Goal: Task Accomplishment & Management: Use online tool/utility

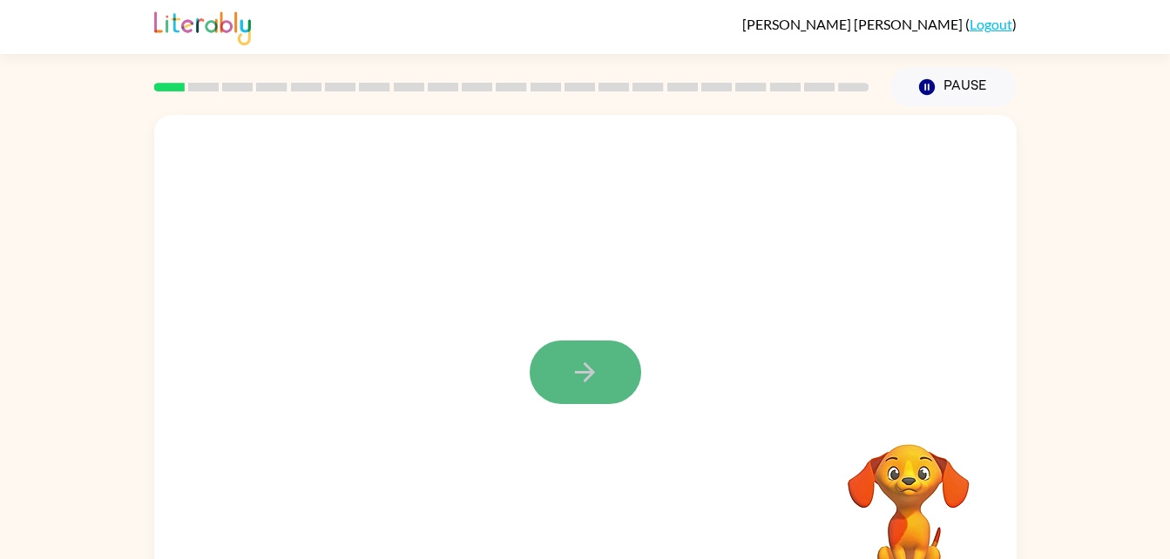
click at [586, 352] on button "button" at bounding box center [585, 373] width 111 height 64
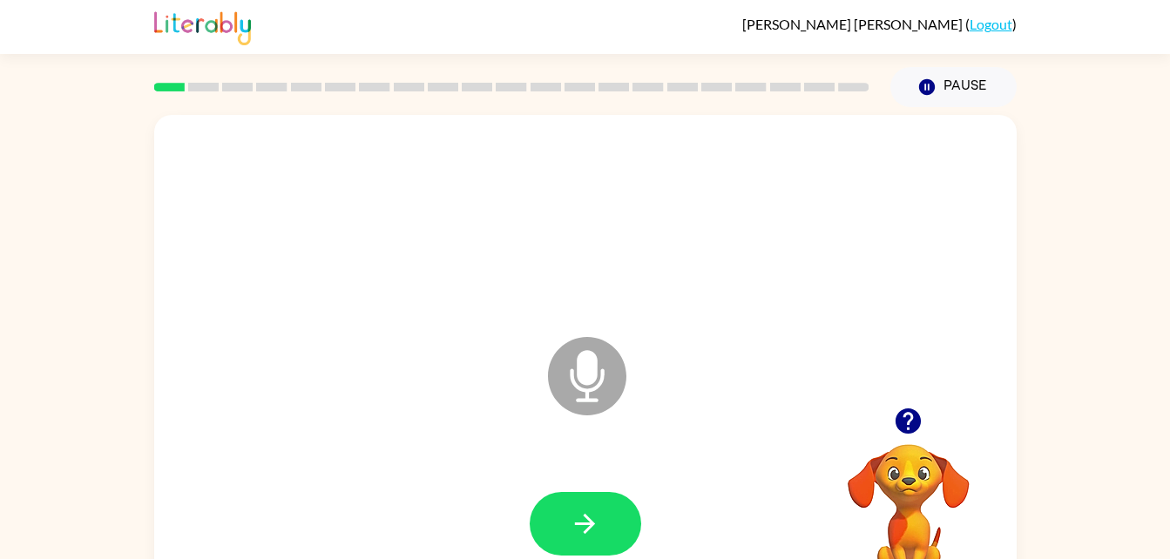
click at [603, 368] on icon at bounding box center [587, 376] width 78 height 78
click at [584, 512] on icon "button" at bounding box center [585, 524] width 30 height 30
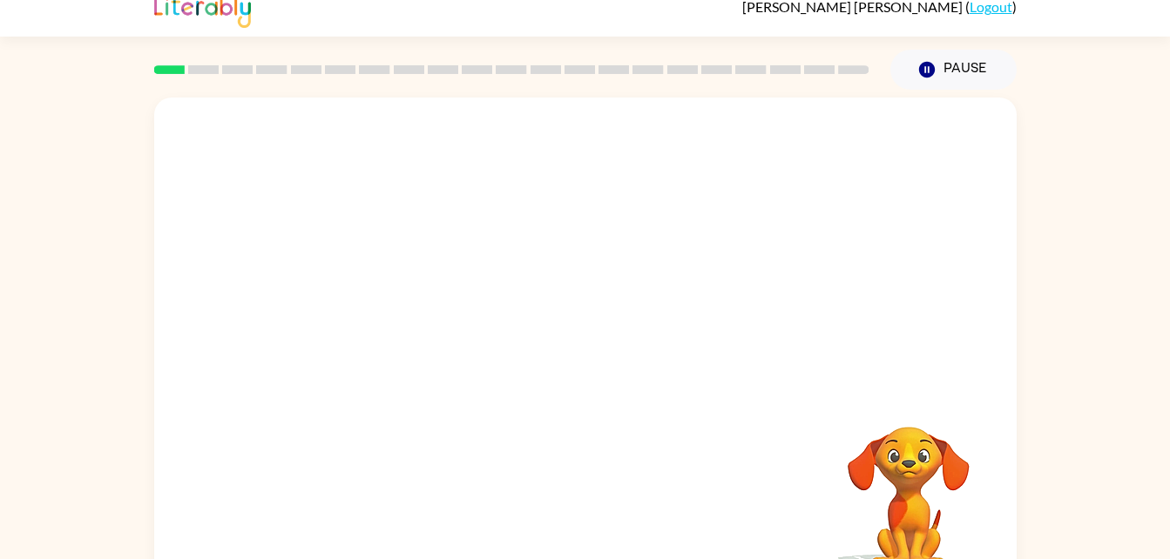
scroll to position [53, 0]
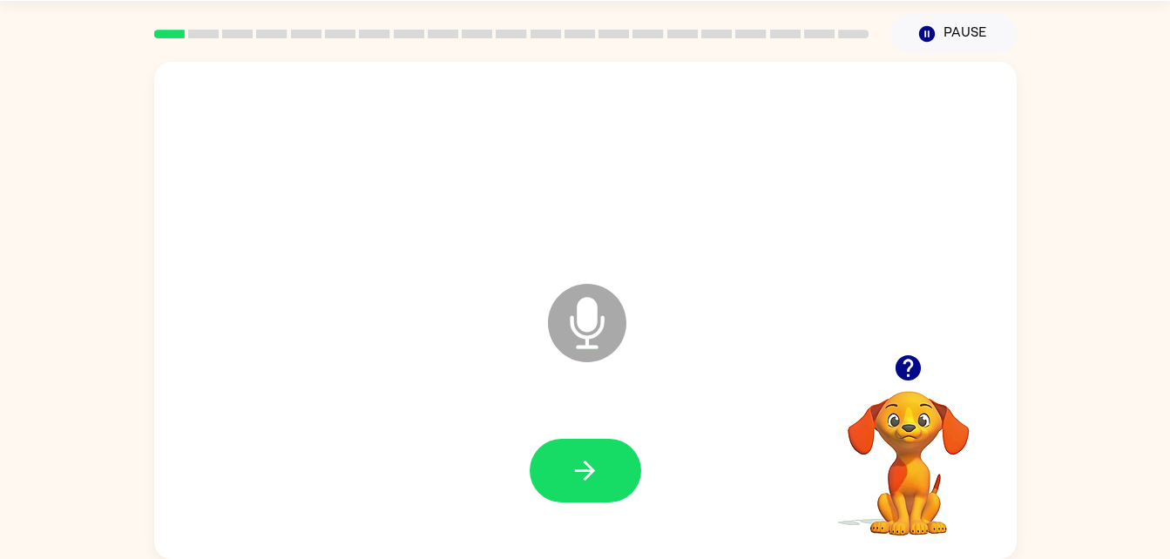
click at [922, 366] on icon "button" at bounding box center [908, 368] width 30 height 30
click at [616, 478] on button "button" at bounding box center [585, 471] width 111 height 64
click at [622, 490] on button "button" at bounding box center [585, 471] width 111 height 64
click at [577, 500] on button "button" at bounding box center [585, 471] width 111 height 64
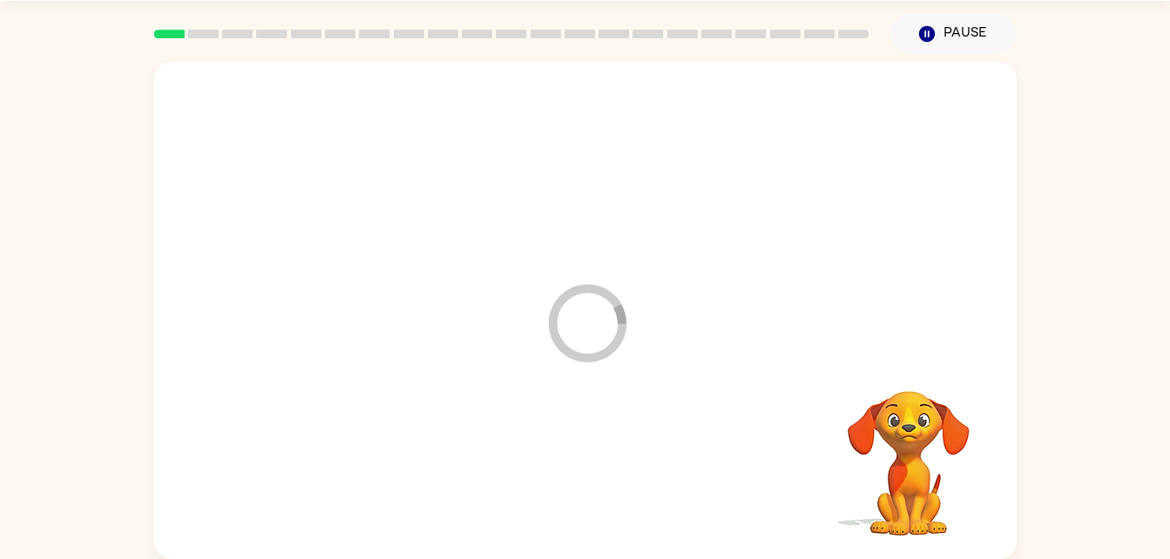
click at [577, 500] on div at bounding box center [586, 471] width 828 height 143
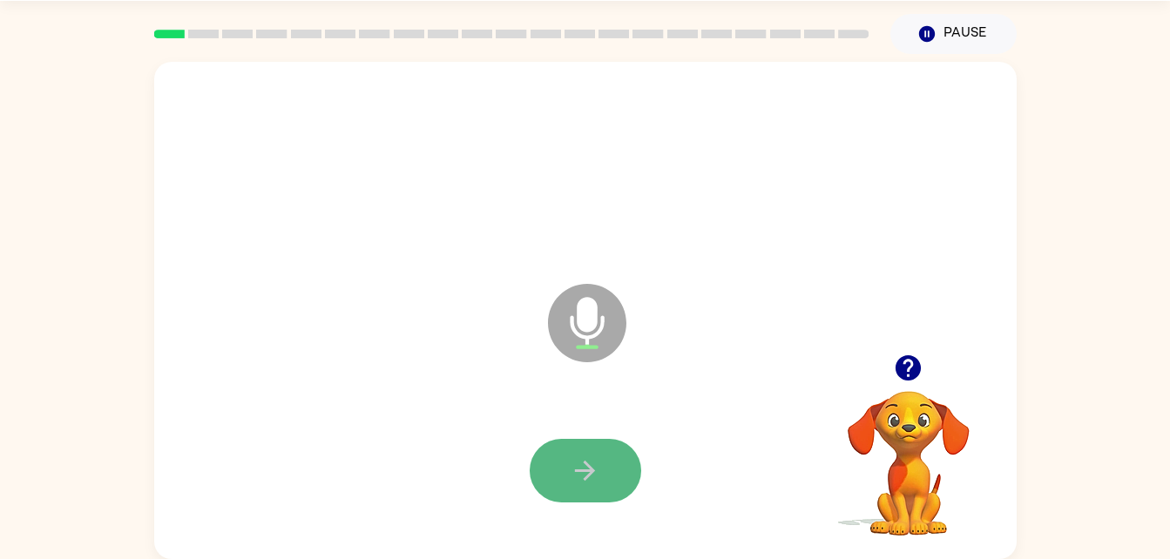
click at [609, 481] on button "button" at bounding box center [585, 471] width 111 height 64
click at [597, 464] on icon "button" at bounding box center [585, 471] width 30 height 30
click at [587, 485] on icon "button" at bounding box center [585, 471] width 30 height 30
click at [576, 471] on icon "button" at bounding box center [585, 471] width 20 height 20
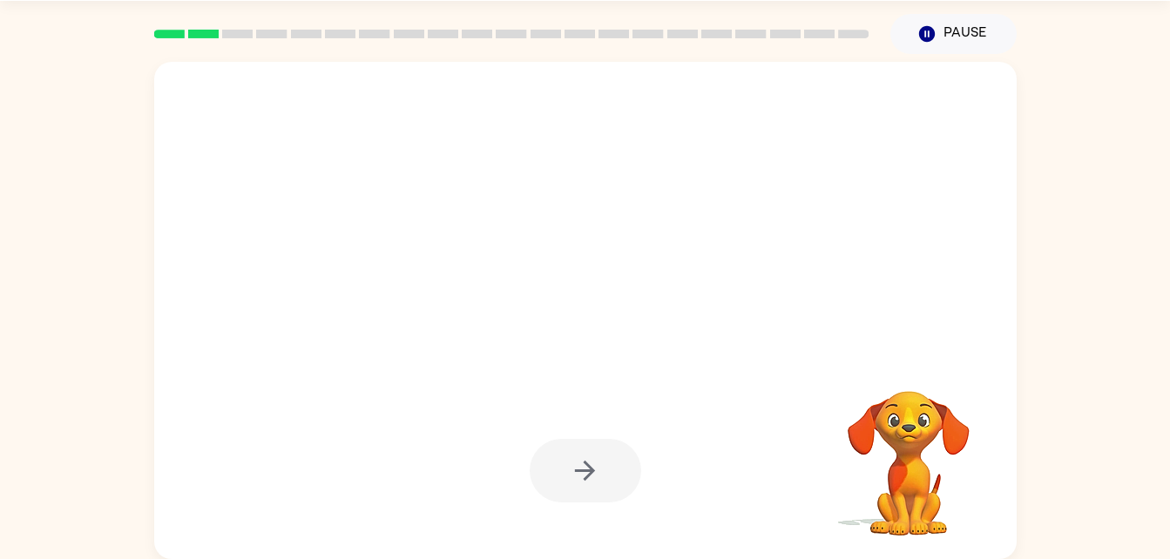
click at [576, 471] on div at bounding box center [585, 471] width 111 height 64
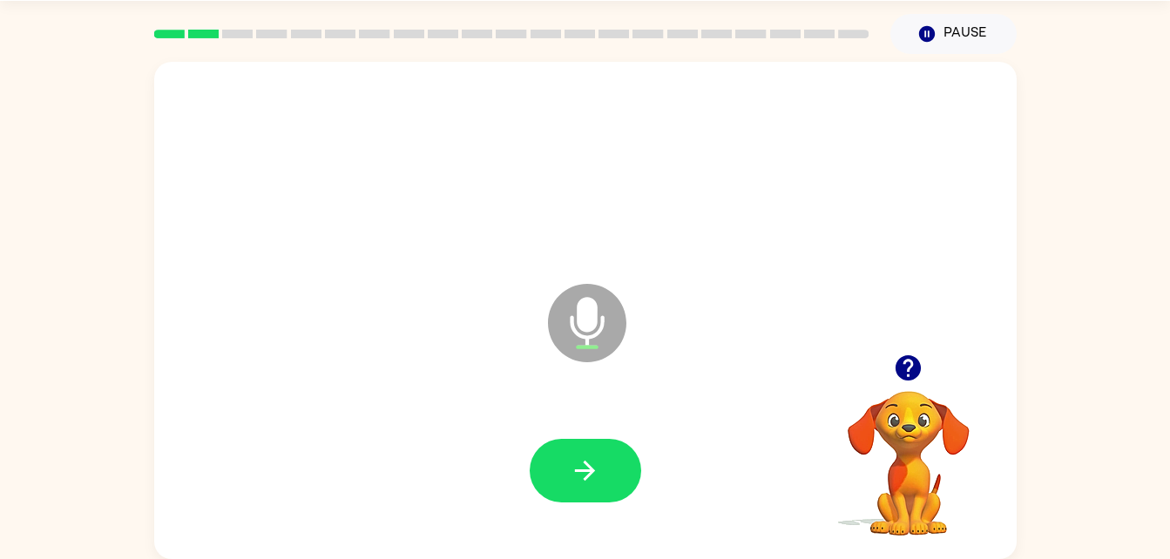
drag, startPoint x: 576, startPoint y: 471, endPoint x: 544, endPoint y: 461, distance: 33.1
click at [544, 461] on button "button" at bounding box center [585, 471] width 111 height 64
click at [580, 472] on icon "button" at bounding box center [585, 471] width 30 height 30
drag, startPoint x: 580, startPoint y: 472, endPoint x: 552, endPoint y: 446, distance: 38.2
click at [552, 446] on button "button" at bounding box center [585, 471] width 111 height 64
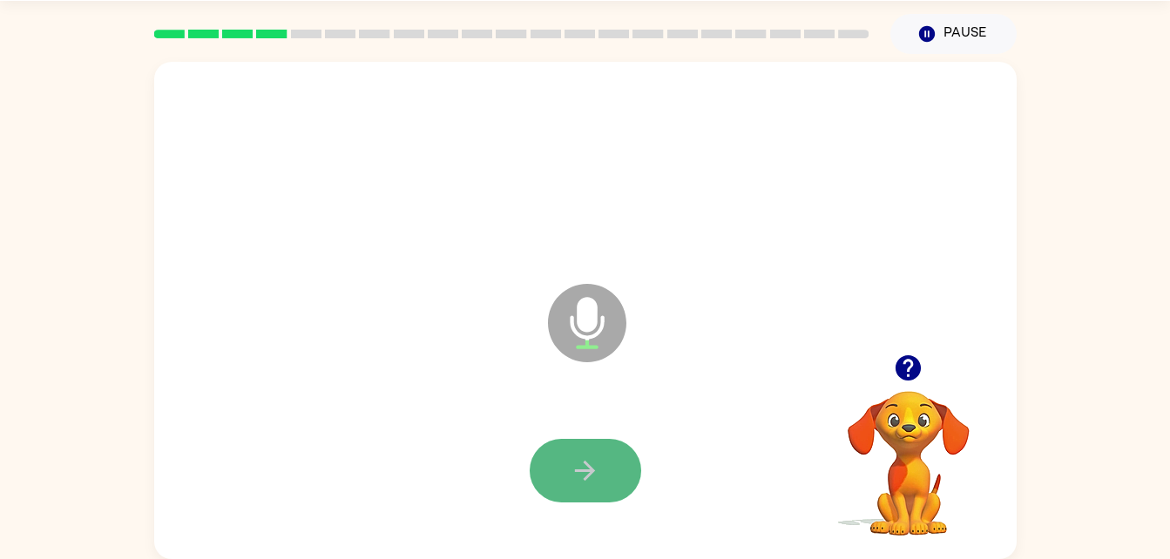
click at [574, 465] on icon "button" at bounding box center [585, 471] width 30 height 30
drag, startPoint x: 571, startPoint y: 465, endPoint x: 446, endPoint y: 412, distance: 135.4
click at [446, 412] on div at bounding box center [586, 471] width 828 height 143
click at [594, 449] on button "button" at bounding box center [585, 471] width 111 height 64
click at [572, 463] on icon "button" at bounding box center [585, 471] width 30 height 30
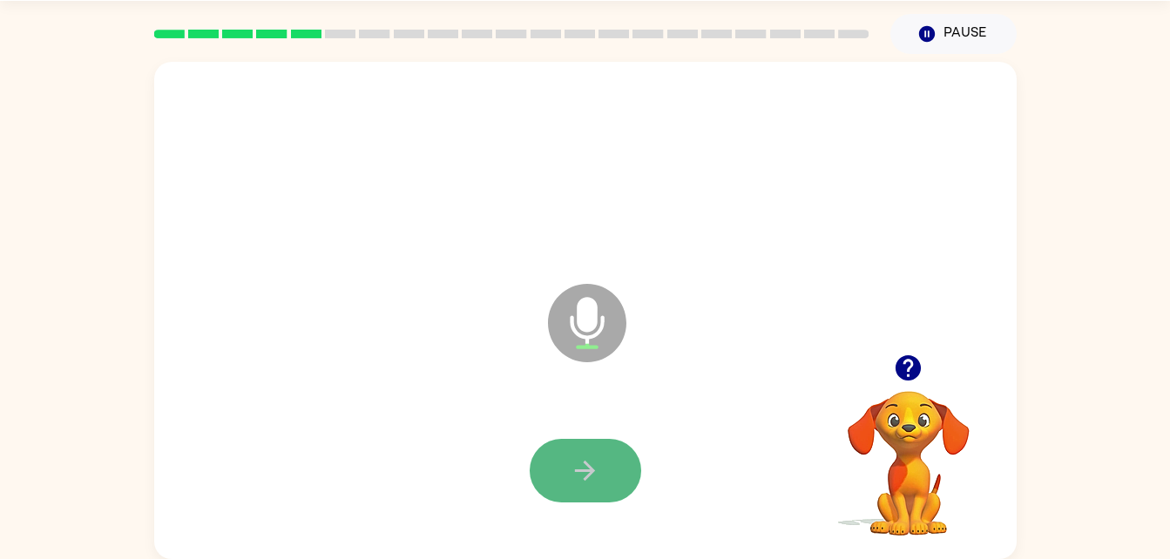
click at [572, 470] on icon "button" at bounding box center [585, 471] width 30 height 30
click at [584, 463] on icon "button" at bounding box center [585, 471] width 20 height 20
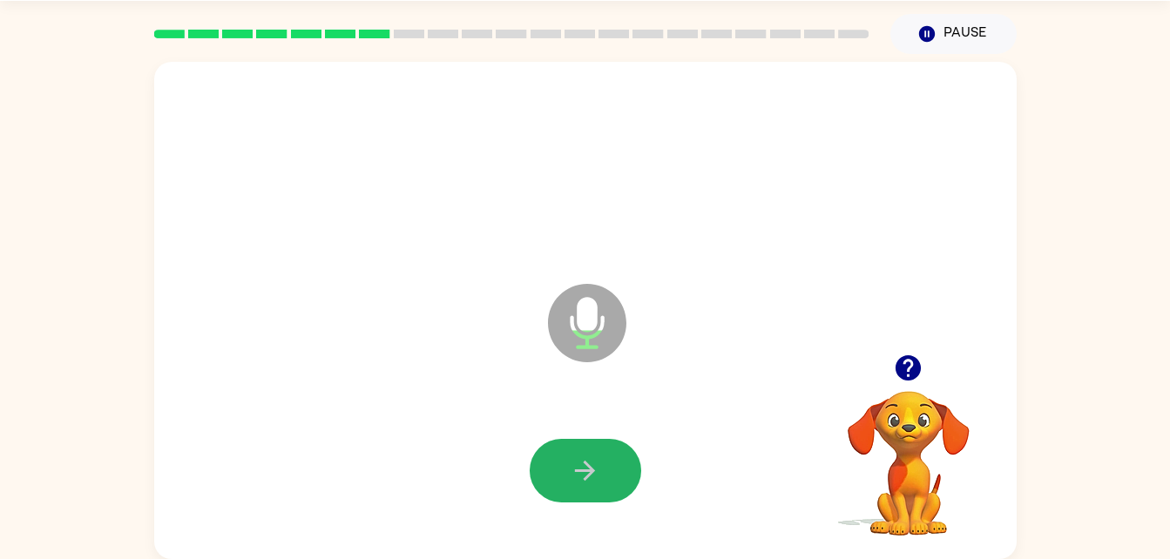
click at [584, 463] on icon "button" at bounding box center [585, 471] width 20 height 20
click at [622, 472] on button "button" at bounding box center [585, 471] width 111 height 64
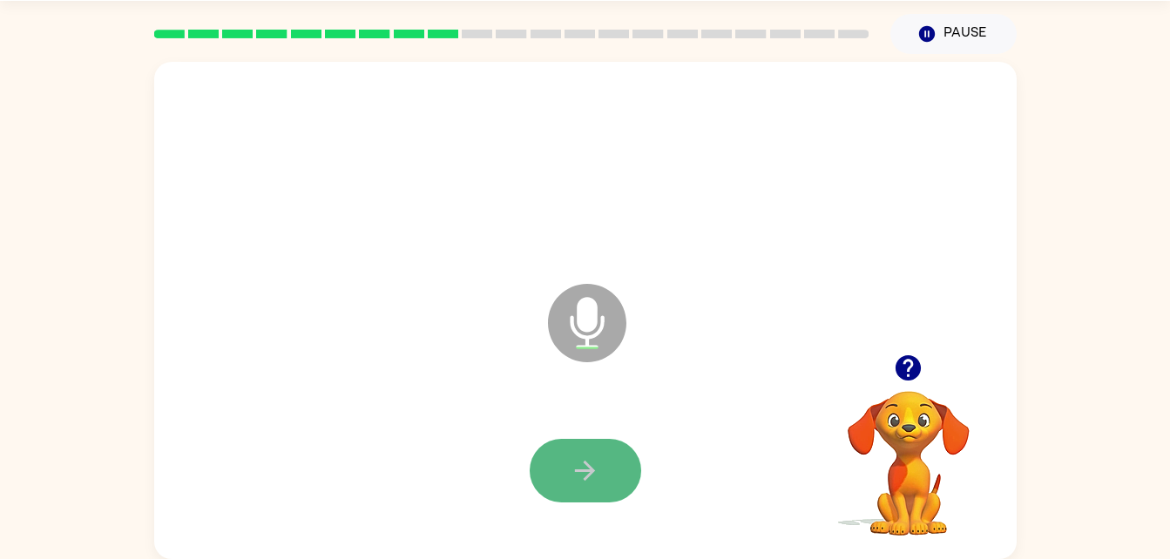
click at [598, 467] on icon "button" at bounding box center [585, 471] width 30 height 30
click at [591, 464] on icon "button" at bounding box center [585, 471] width 30 height 30
drag, startPoint x: 591, startPoint y: 464, endPoint x: 570, endPoint y: 463, distance: 20.9
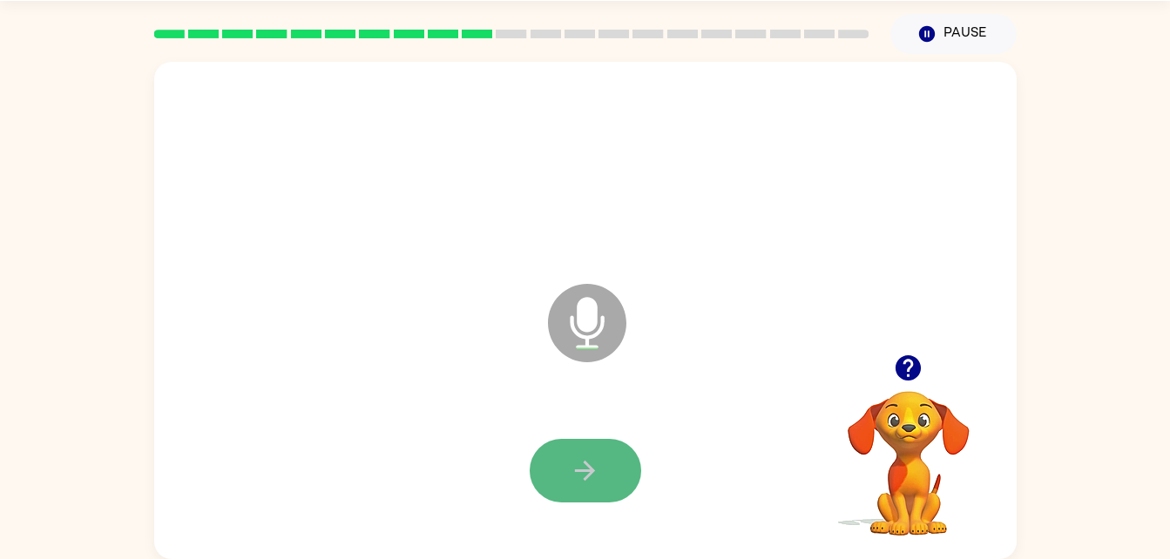
click at [570, 463] on icon "button" at bounding box center [585, 471] width 30 height 30
click at [570, 464] on icon "button" at bounding box center [585, 471] width 30 height 30
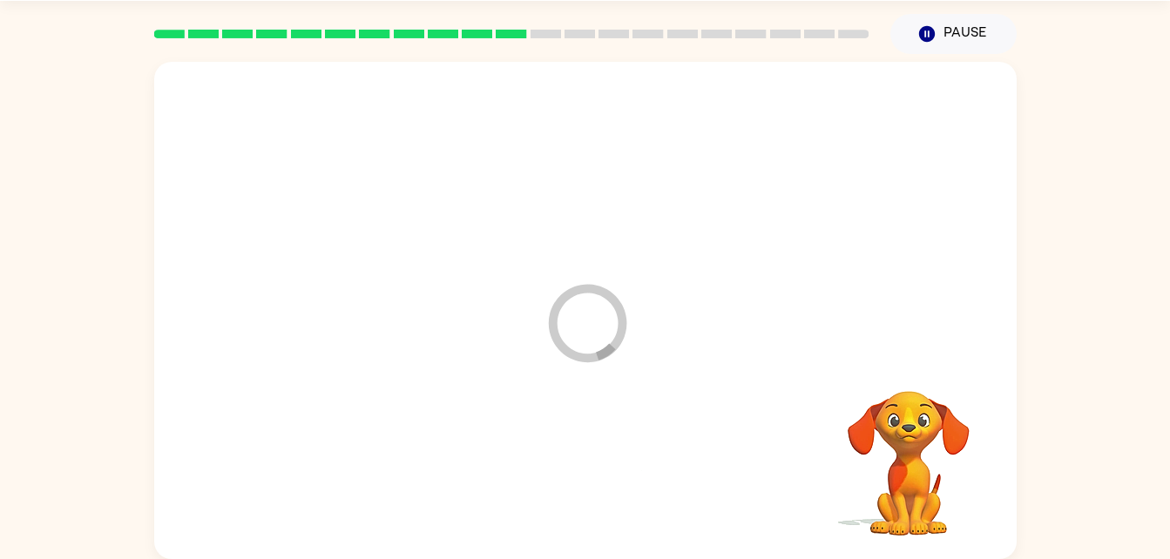
click at [570, 464] on div at bounding box center [586, 471] width 828 height 143
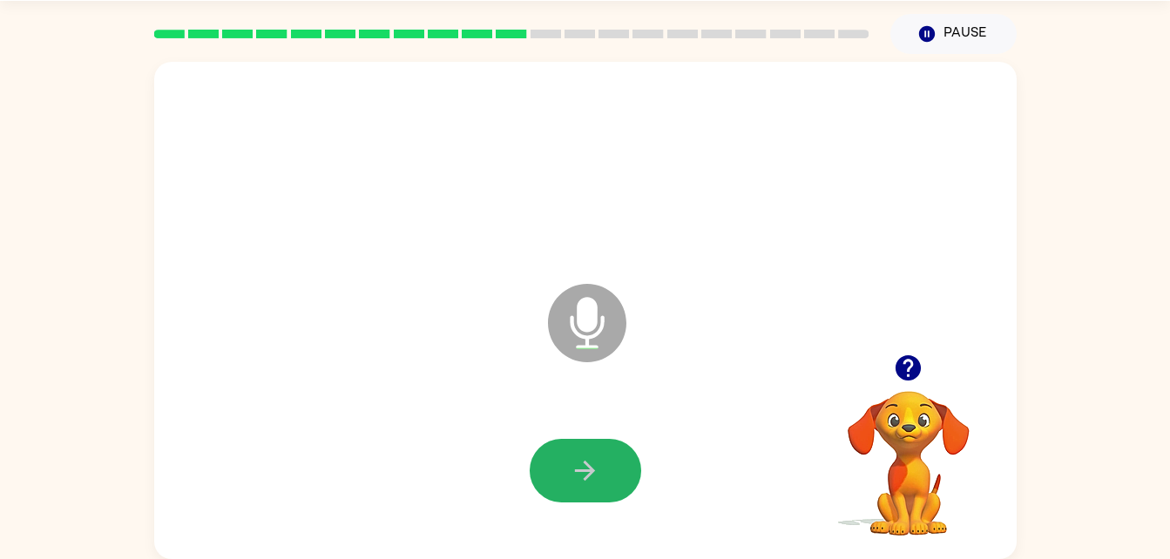
click at [570, 464] on icon "button" at bounding box center [585, 471] width 30 height 30
click at [567, 458] on button "button" at bounding box center [585, 471] width 111 height 64
drag, startPoint x: 567, startPoint y: 458, endPoint x: 550, endPoint y: 451, distance: 18.8
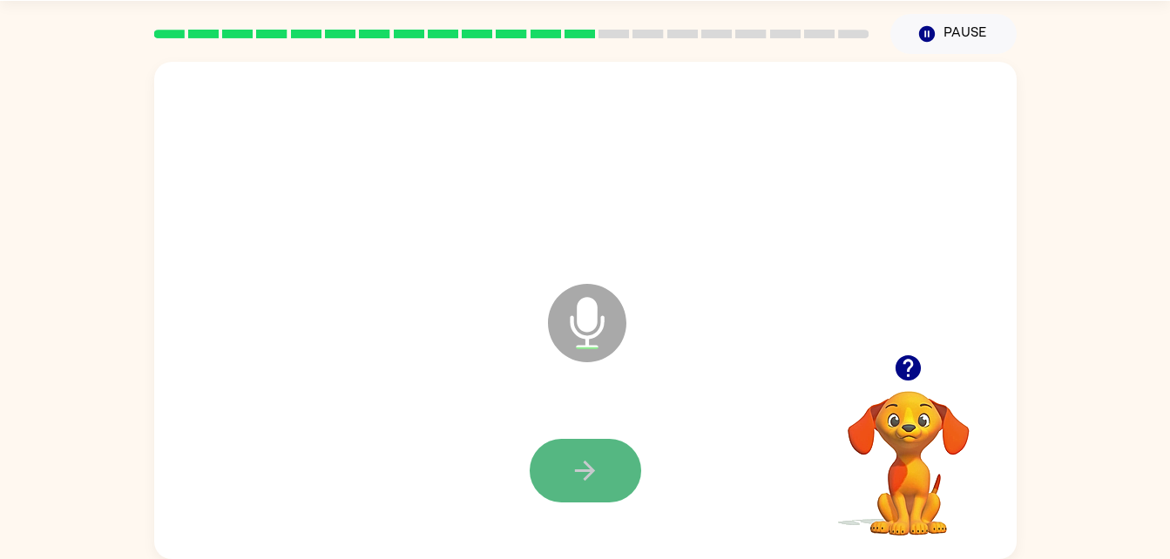
click at [550, 451] on button "button" at bounding box center [585, 471] width 111 height 64
drag, startPoint x: 1182, startPoint y: 21, endPoint x: 569, endPoint y: 464, distance: 756.7
click at [569, 464] on button "button" at bounding box center [585, 471] width 111 height 64
drag, startPoint x: 569, startPoint y: 464, endPoint x: 543, endPoint y: 478, distance: 29.6
click at [543, 478] on button "button" at bounding box center [585, 471] width 111 height 64
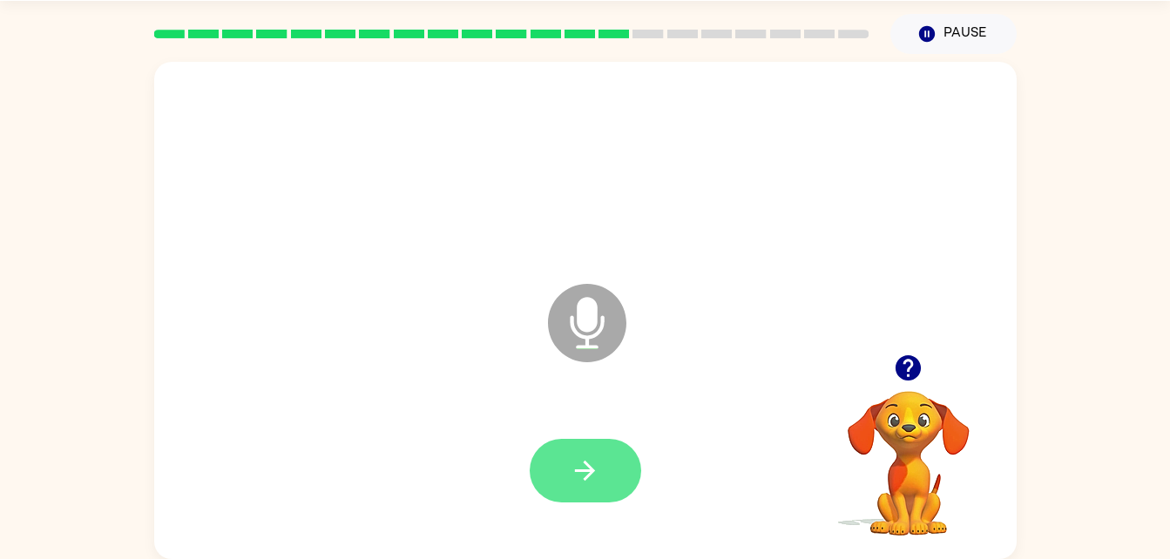
click at [557, 466] on button "button" at bounding box center [585, 471] width 111 height 64
click at [555, 473] on button "button" at bounding box center [585, 471] width 111 height 64
click at [588, 453] on button "button" at bounding box center [585, 471] width 111 height 64
click at [589, 453] on button "button" at bounding box center [585, 471] width 111 height 64
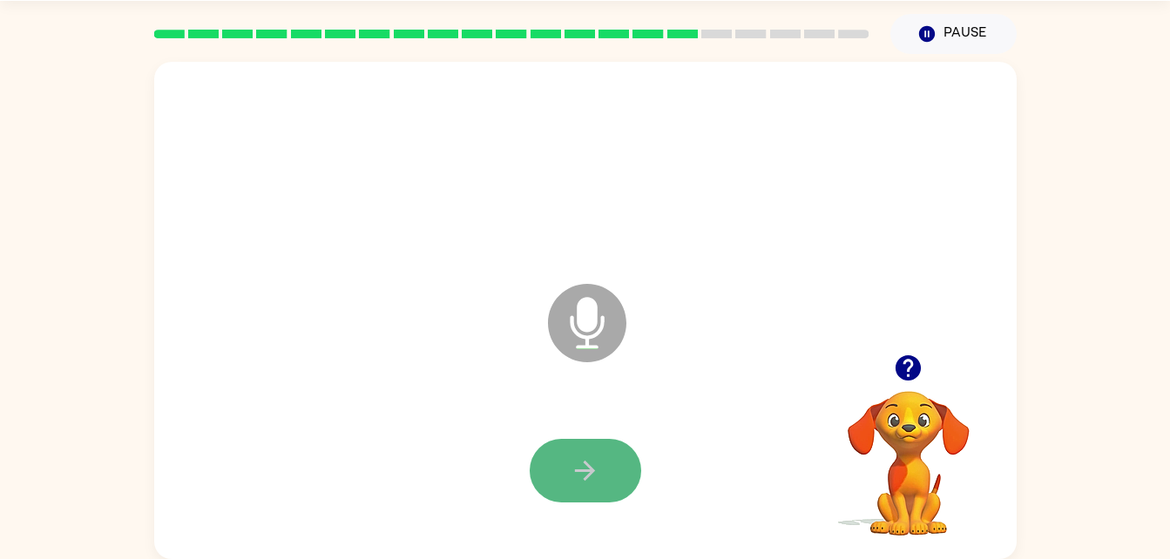
click at [584, 471] on icon "button" at bounding box center [585, 471] width 20 height 20
click at [896, 360] on icon "button" at bounding box center [908, 368] width 30 height 30
click at [550, 472] on button "button" at bounding box center [585, 471] width 111 height 64
click at [564, 472] on button "button" at bounding box center [585, 471] width 111 height 64
click at [581, 450] on button "button" at bounding box center [585, 471] width 111 height 64
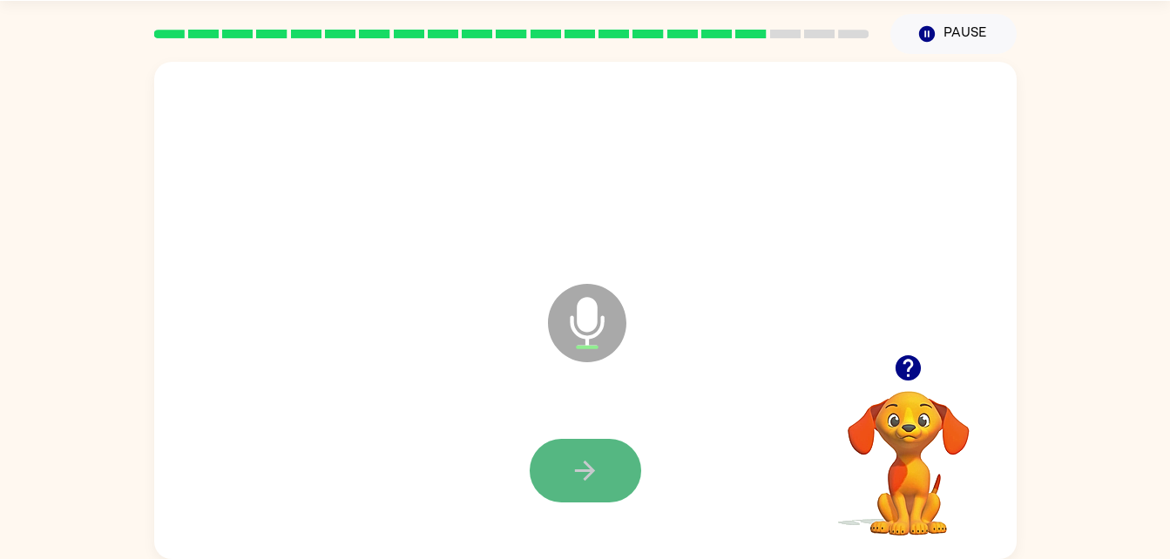
drag, startPoint x: 581, startPoint y: 450, endPoint x: 548, endPoint y: 446, distance: 33.4
click at [548, 446] on button "button" at bounding box center [585, 471] width 111 height 64
drag, startPoint x: 564, startPoint y: 466, endPoint x: 556, endPoint y: 469, distance: 9.1
click at [556, 469] on button "button" at bounding box center [585, 471] width 111 height 64
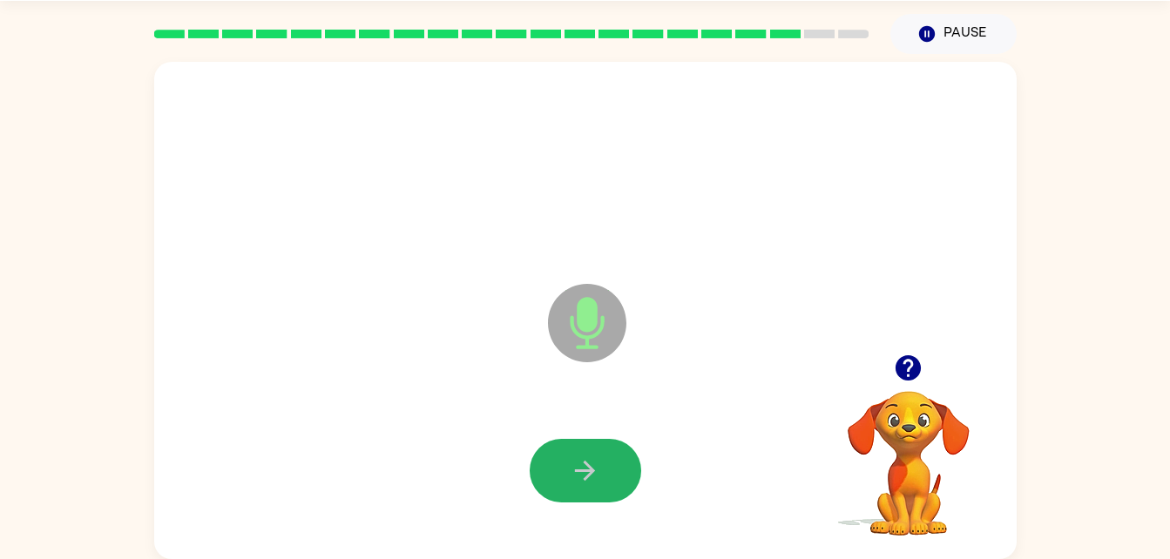
click at [608, 460] on button "button" at bounding box center [585, 471] width 111 height 64
drag, startPoint x: 608, startPoint y: 460, endPoint x: 578, endPoint y: 458, distance: 29.7
click at [578, 458] on icon "button" at bounding box center [585, 471] width 30 height 30
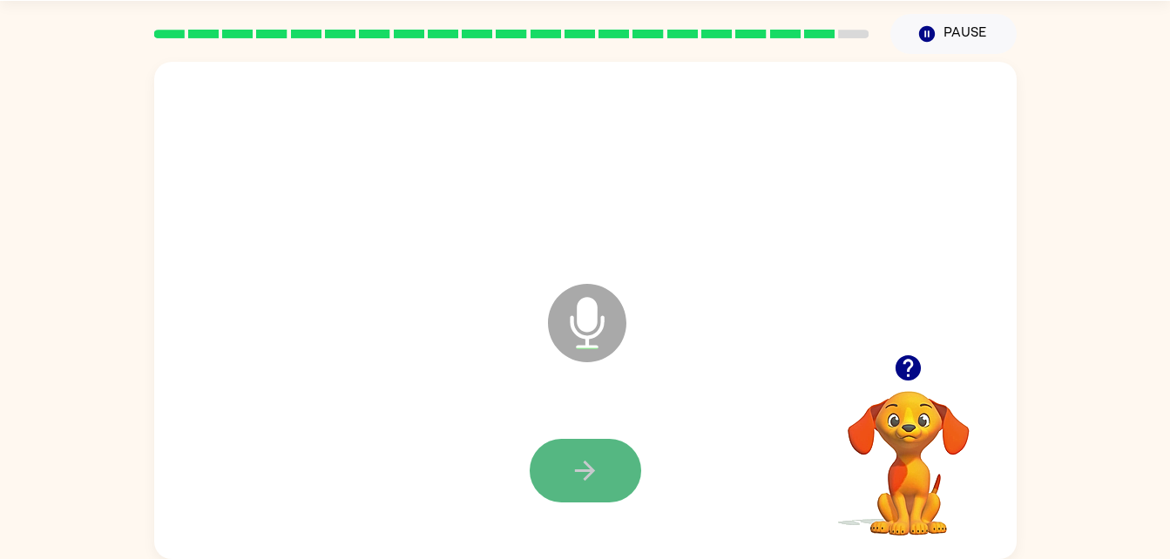
click at [588, 472] on icon "button" at bounding box center [585, 471] width 30 height 30
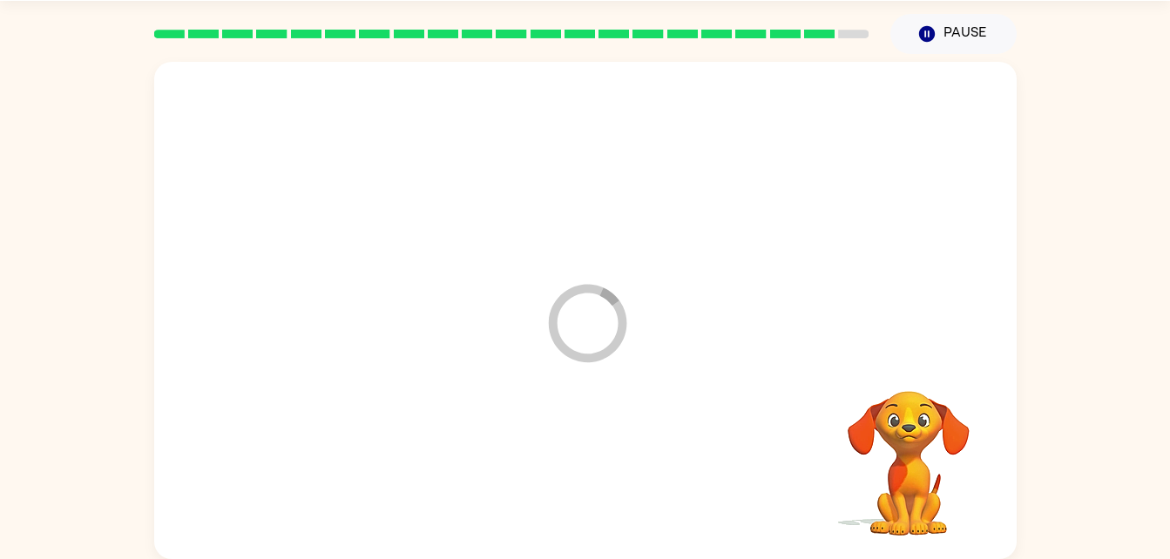
click at [588, 472] on div at bounding box center [586, 471] width 828 height 143
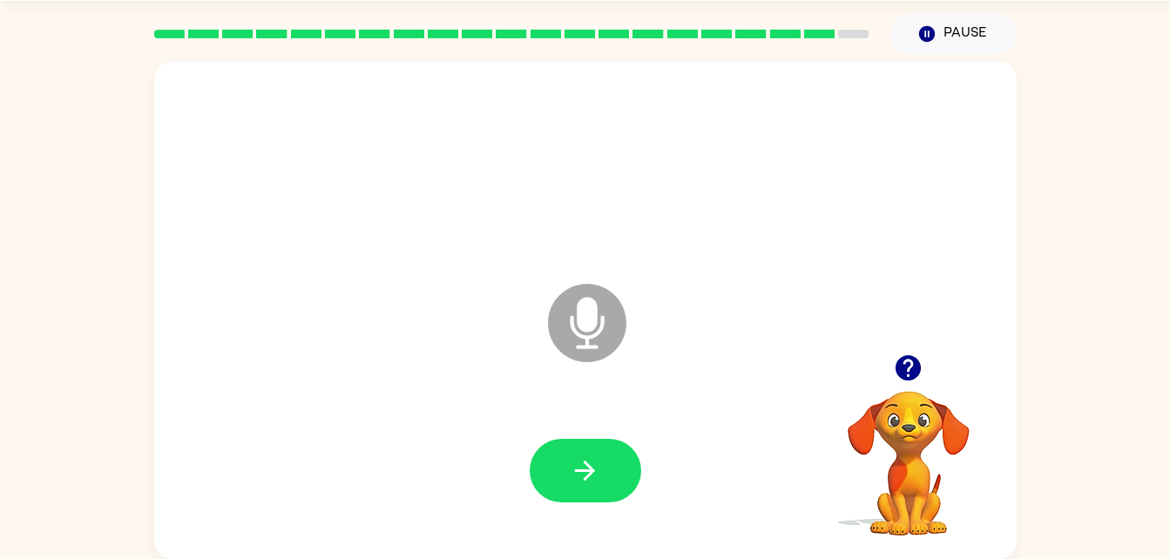
click at [908, 358] on icon "button" at bounding box center [907, 367] width 25 height 25
click at [550, 553] on div "Microphone The Microphone is here when it is your turn to talk" at bounding box center [585, 310] width 862 height 497
click at [586, 478] on icon "button" at bounding box center [585, 471] width 20 height 20
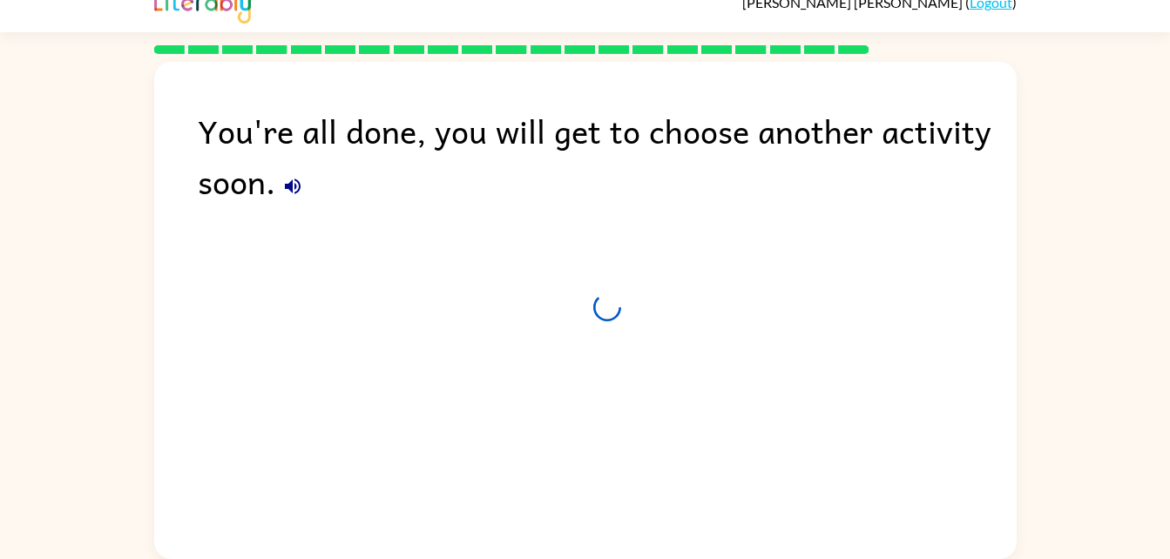
scroll to position [22, 0]
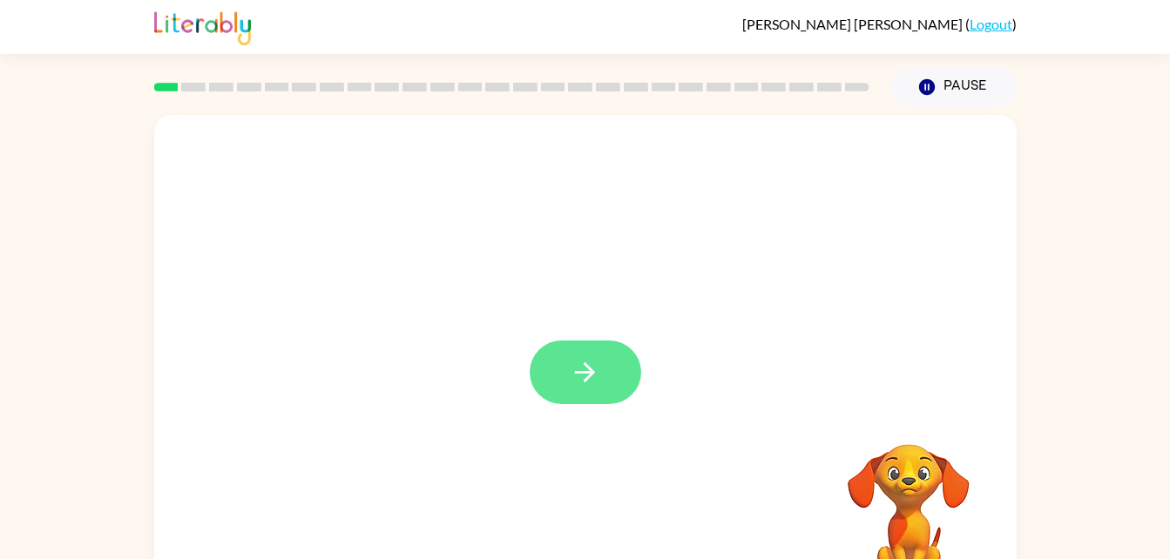
click at [603, 359] on button "button" at bounding box center [585, 373] width 111 height 64
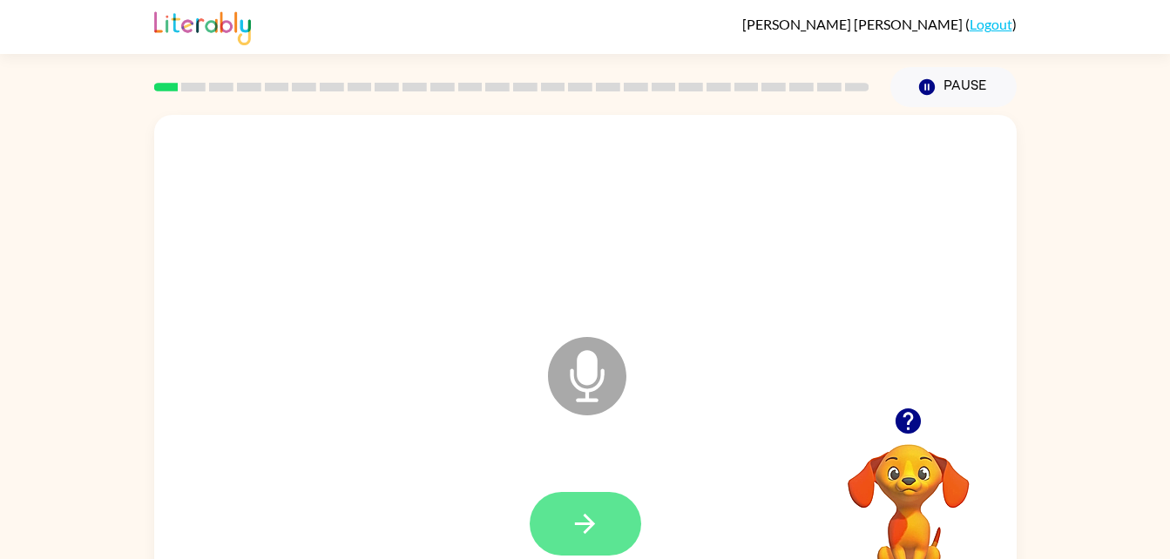
click at [551, 526] on button "button" at bounding box center [585, 524] width 111 height 64
click at [554, 511] on button "button" at bounding box center [585, 524] width 111 height 64
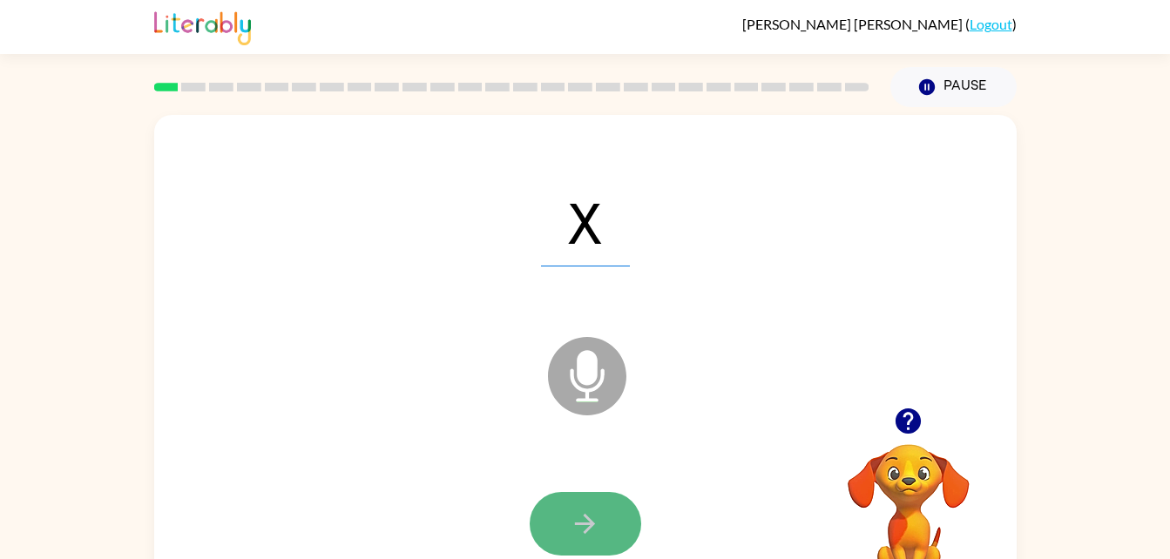
click at [631, 519] on button "button" at bounding box center [585, 524] width 111 height 64
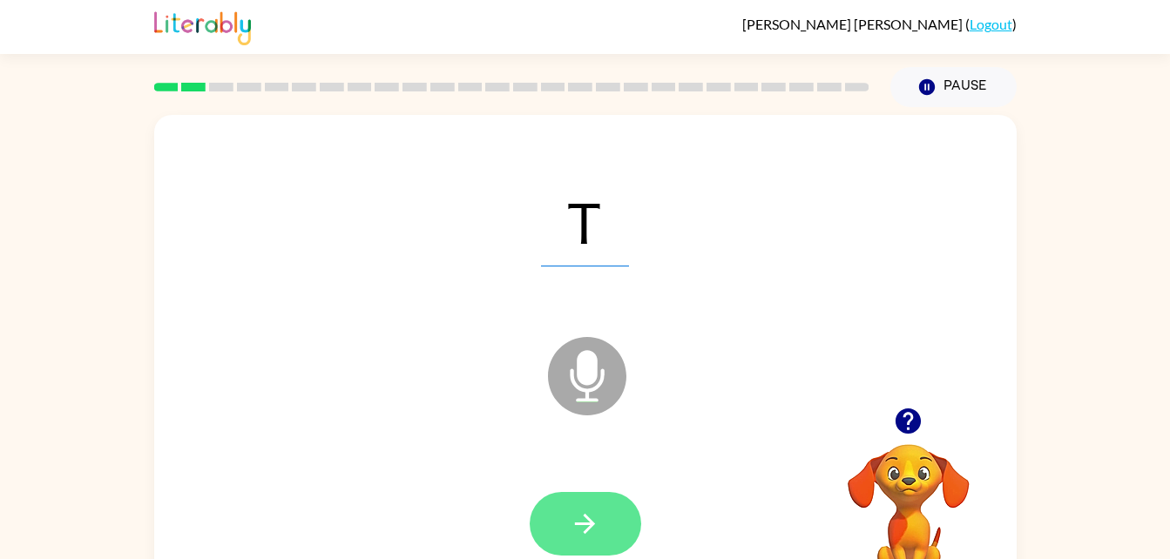
click at [605, 515] on button "button" at bounding box center [585, 524] width 111 height 64
drag, startPoint x: 605, startPoint y: 515, endPoint x: 557, endPoint y: 505, distance: 49.7
click at [557, 505] on button "button" at bounding box center [585, 524] width 111 height 64
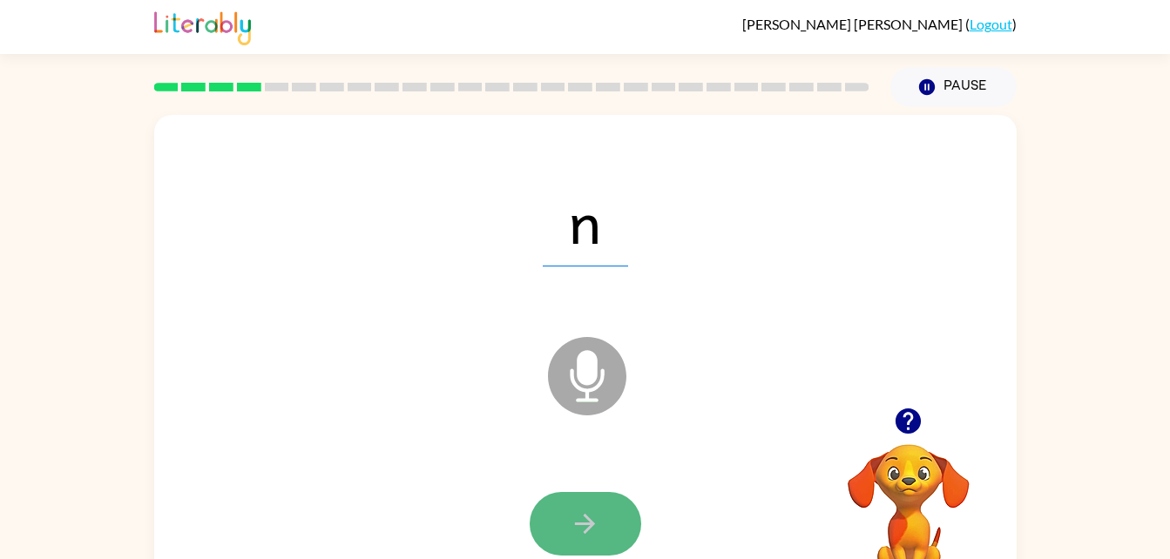
click at [590, 512] on icon "button" at bounding box center [585, 524] width 30 height 30
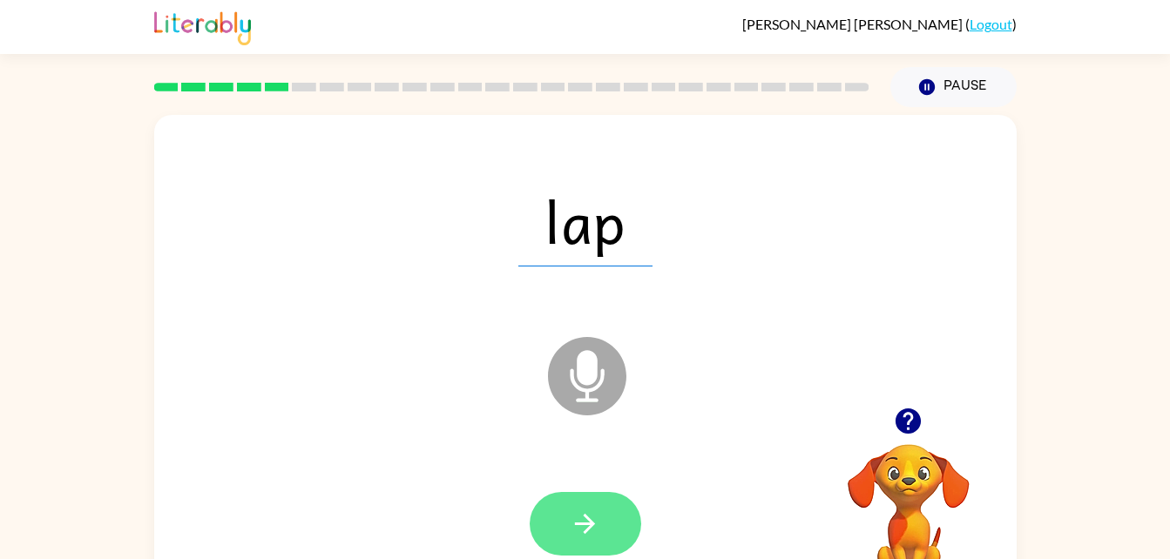
click at [593, 531] on icon "button" at bounding box center [585, 524] width 30 height 30
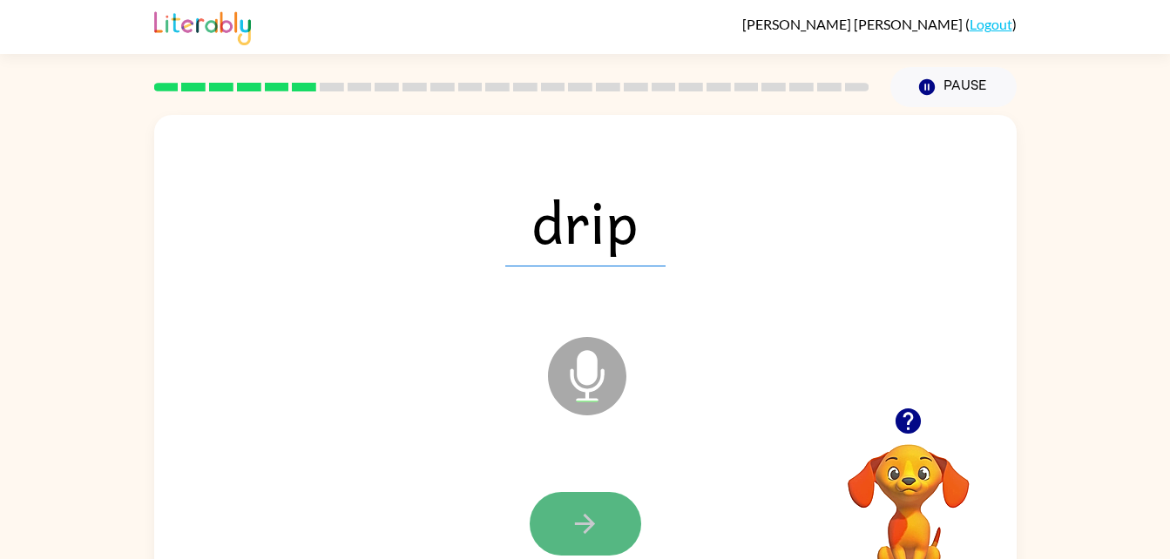
drag, startPoint x: 593, startPoint y: 531, endPoint x: 584, endPoint y: 523, distance: 12.3
click at [584, 523] on icon "button" at bounding box center [585, 524] width 20 height 20
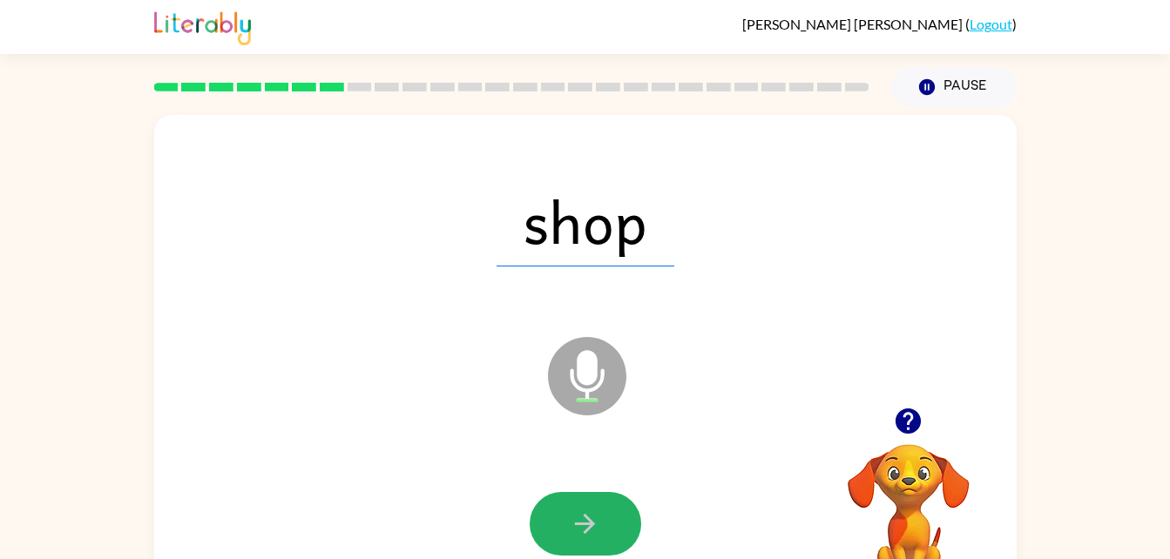
click at [605, 527] on button "button" at bounding box center [585, 524] width 111 height 64
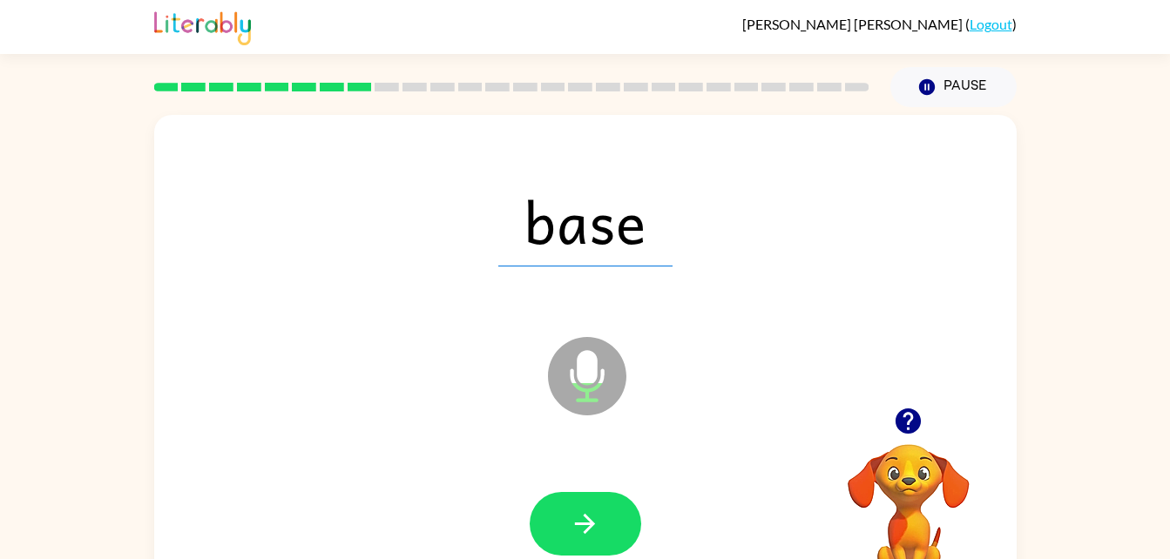
click at [605, 527] on button "button" at bounding box center [585, 524] width 111 height 64
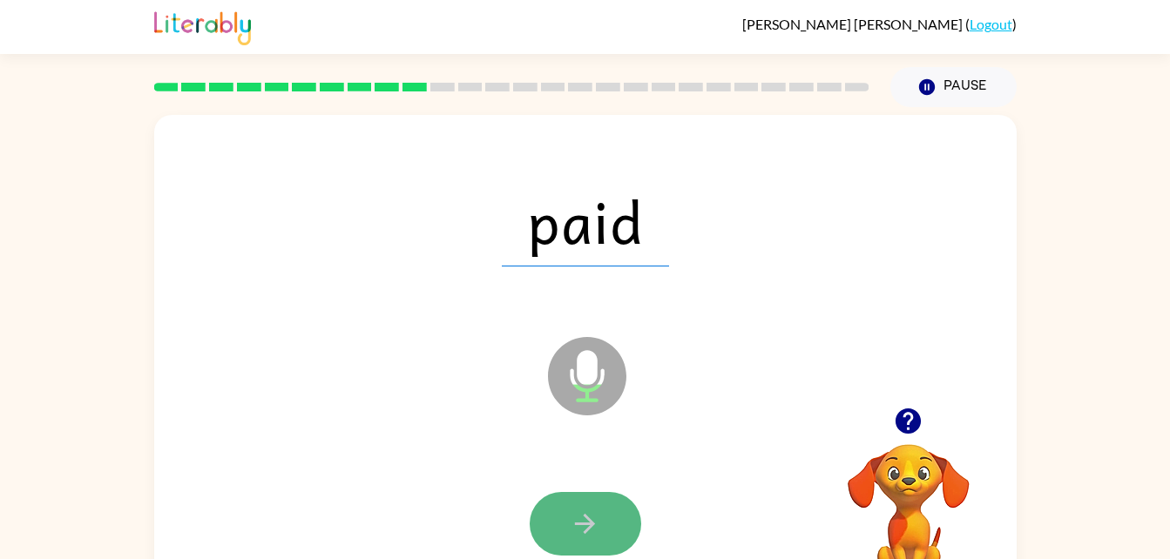
click at [578, 530] on icon "button" at bounding box center [585, 524] width 30 height 30
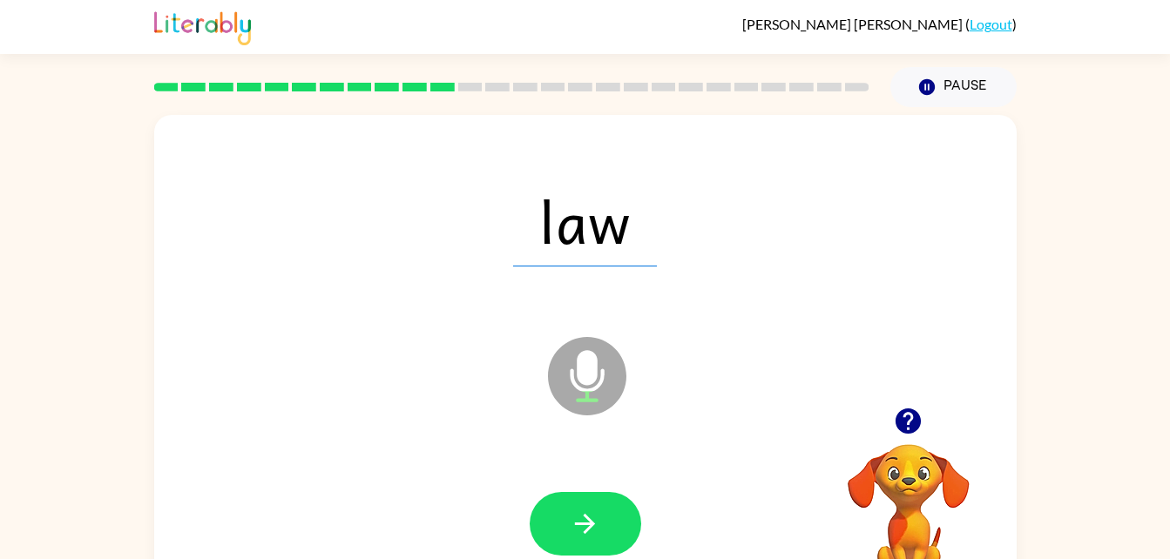
click at [590, 522] on icon "button" at bounding box center [585, 524] width 20 height 20
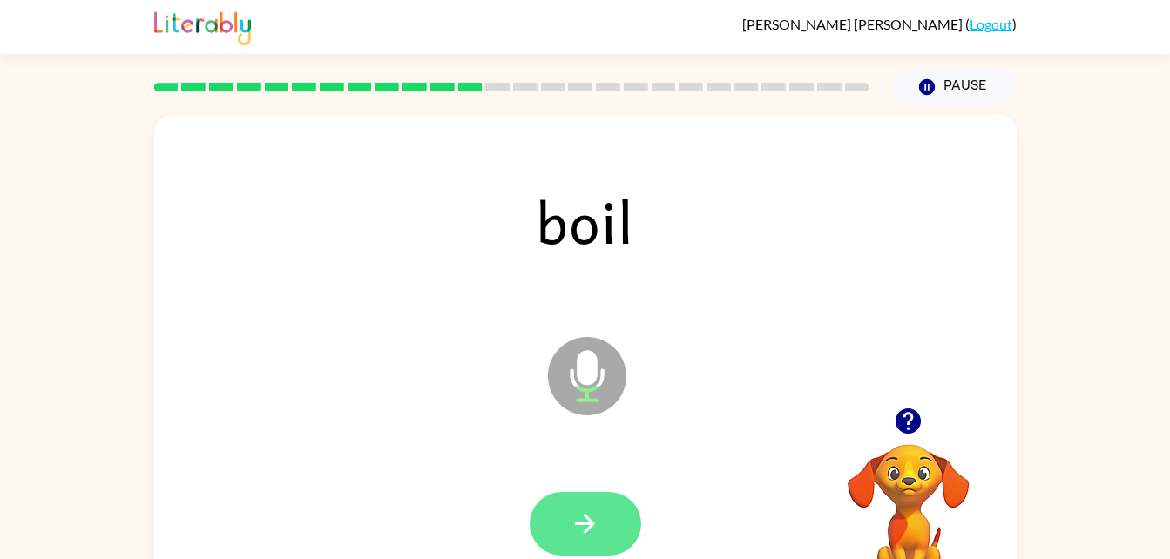
click at [580, 514] on icon "button" at bounding box center [585, 524] width 30 height 30
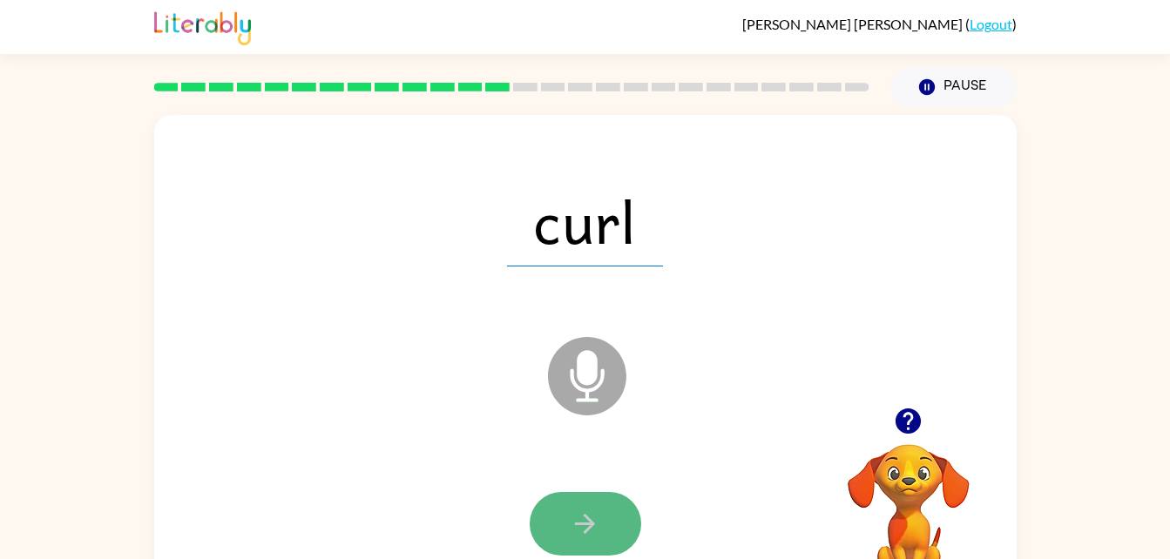
click at [584, 509] on icon "button" at bounding box center [585, 524] width 30 height 30
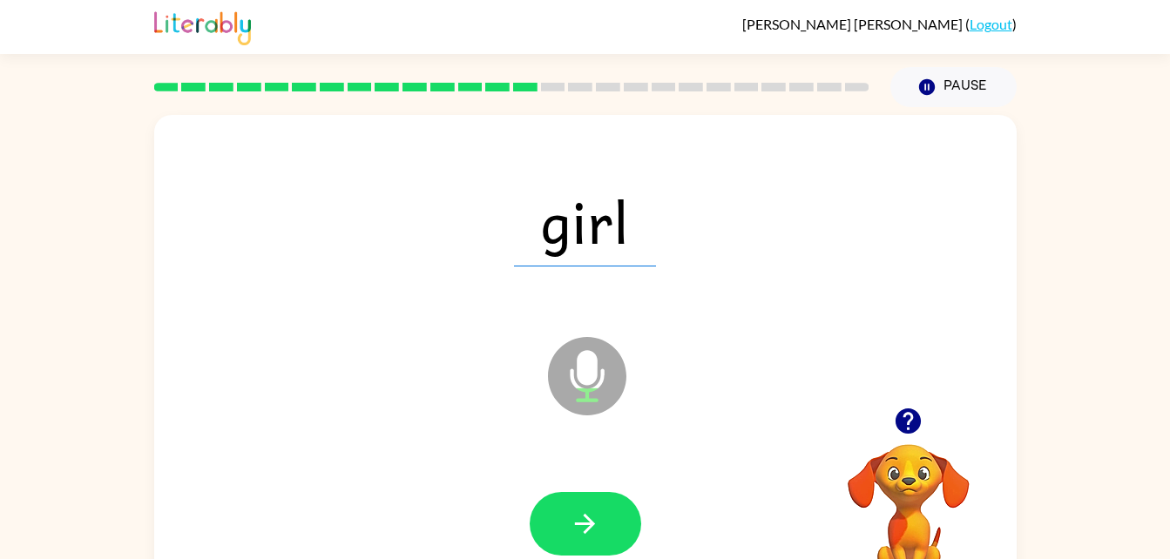
click at [571, 514] on icon "button" at bounding box center [585, 524] width 30 height 30
click at [598, 490] on div at bounding box center [586, 524] width 828 height 143
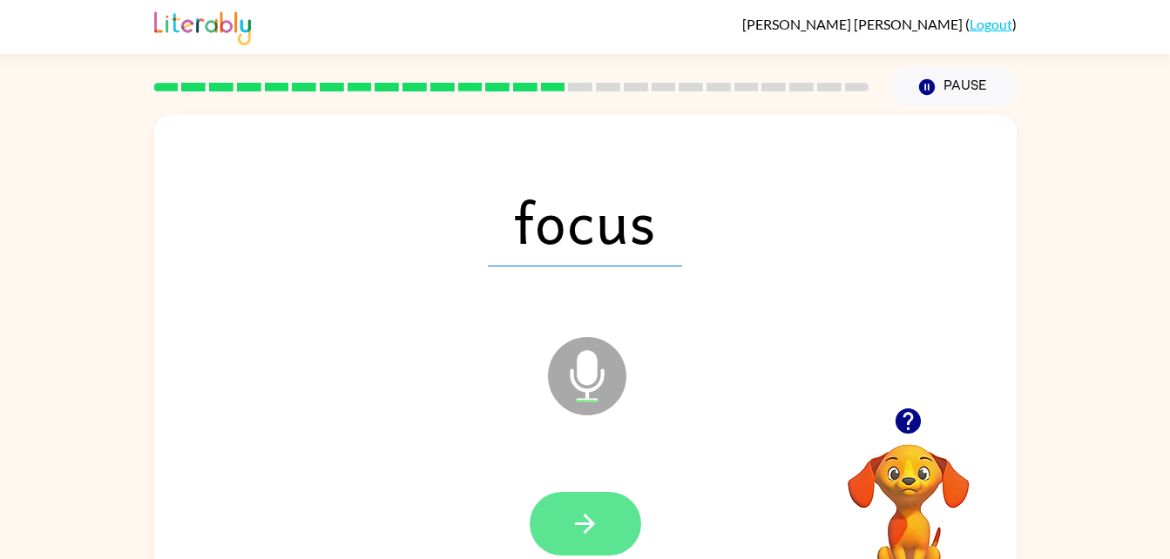
click at [598, 495] on button "button" at bounding box center [585, 524] width 111 height 64
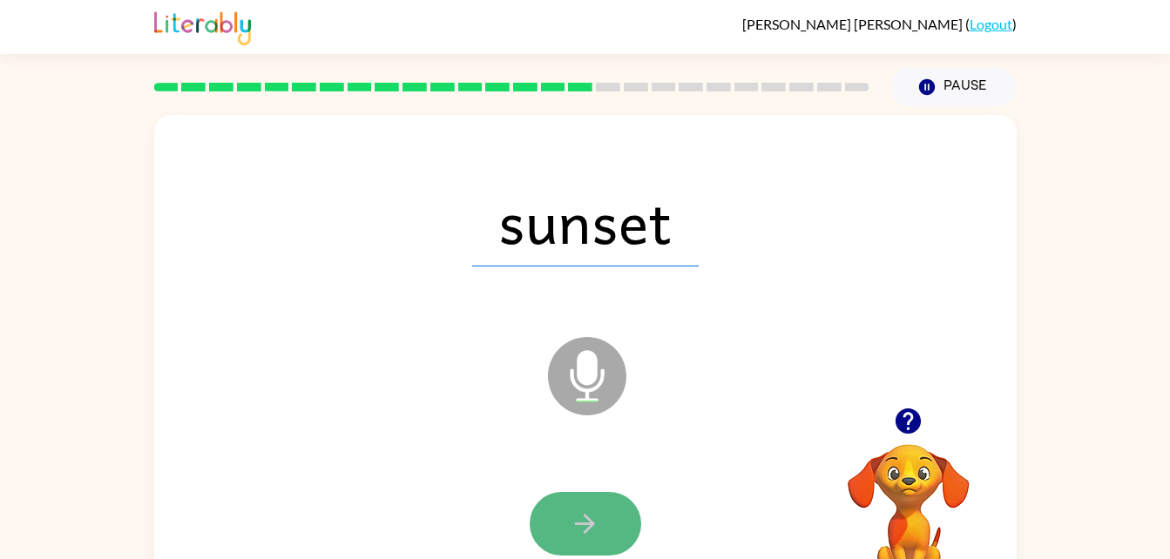
click at [550, 509] on button "button" at bounding box center [585, 524] width 111 height 64
click at [550, 511] on button "button" at bounding box center [585, 524] width 111 height 64
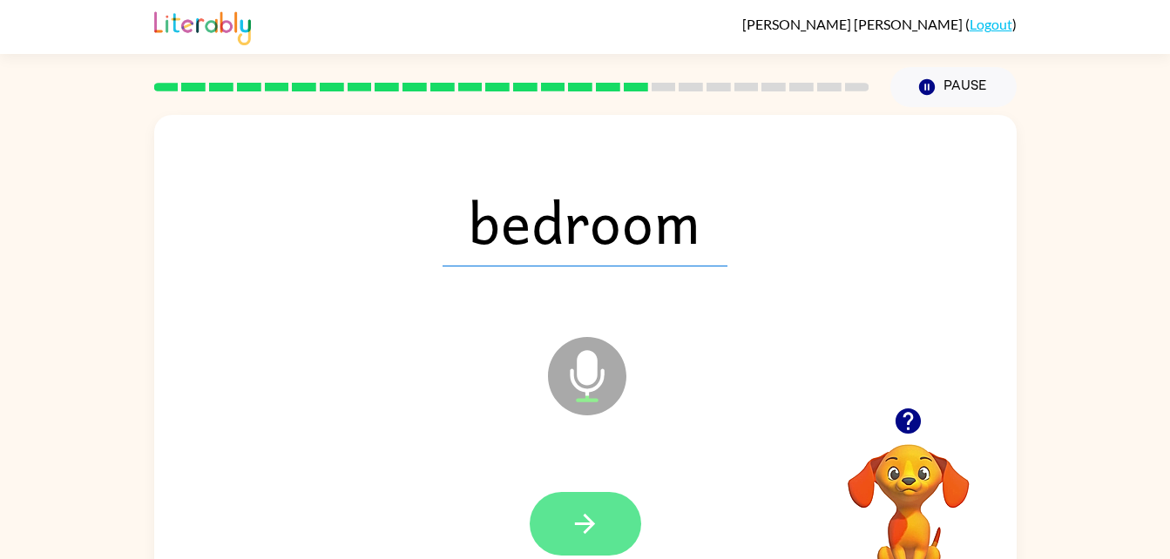
click at [595, 534] on icon "button" at bounding box center [585, 524] width 30 height 30
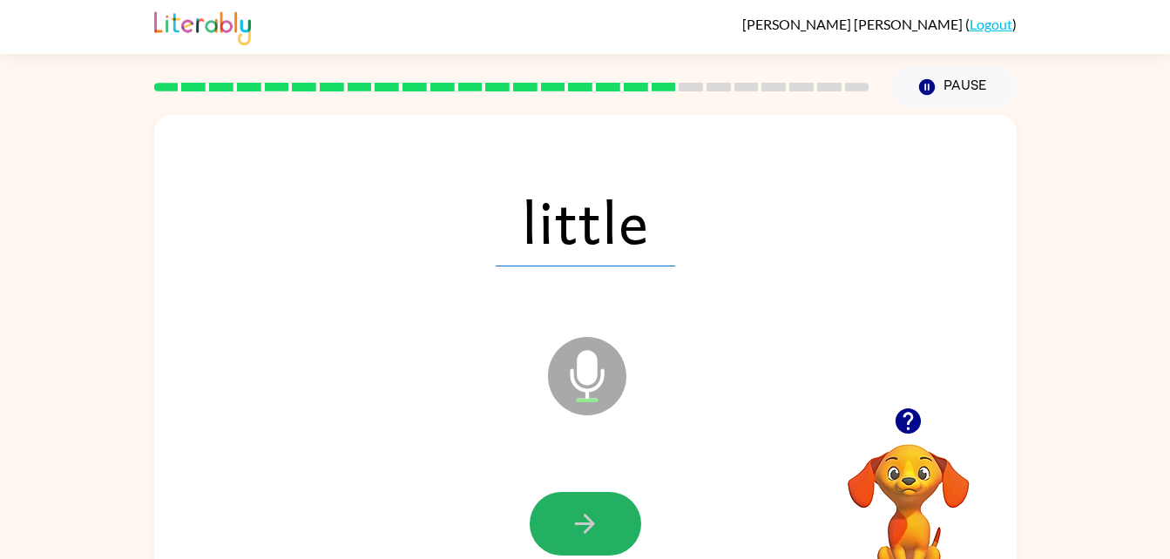
click at [595, 534] on icon "button" at bounding box center [585, 524] width 30 height 30
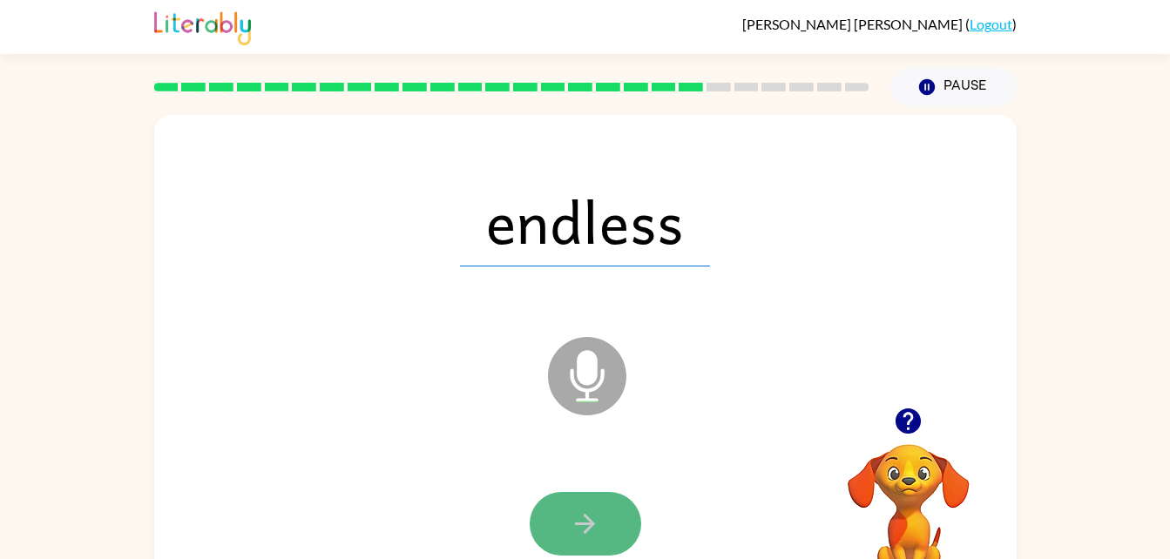
click at [597, 524] on icon "button" at bounding box center [585, 524] width 30 height 30
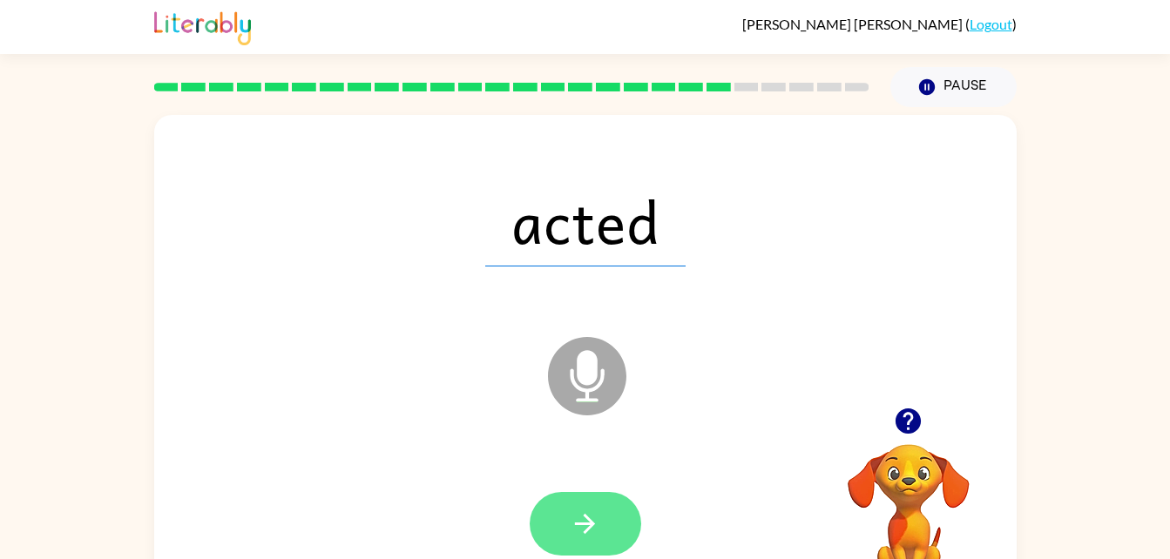
click at [600, 530] on button "button" at bounding box center [585, 524] width 111 height 64
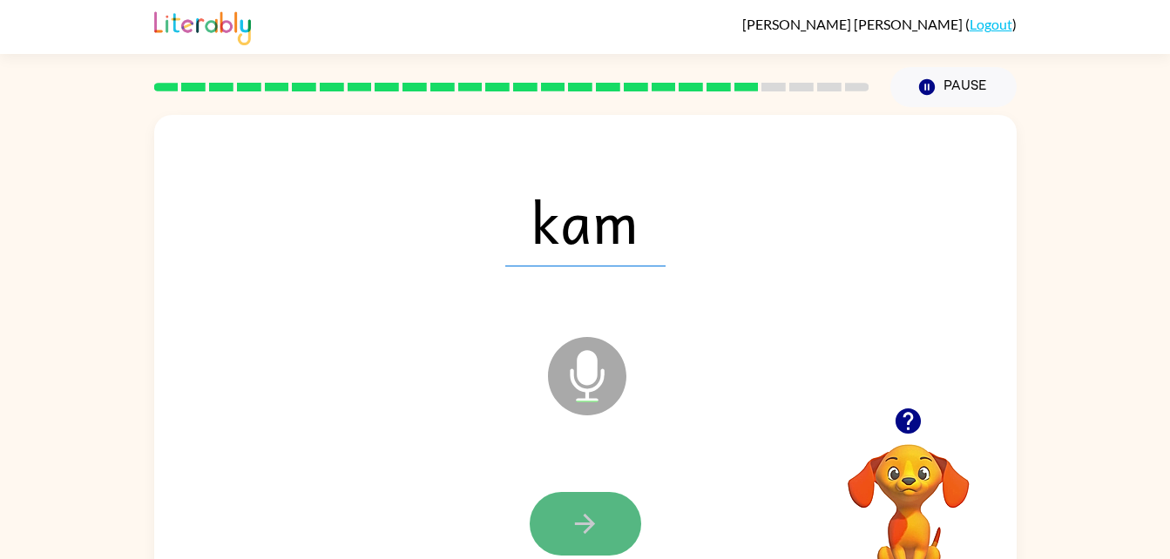
click at [629, 519] on button "button" at bounding box center [585, 524] width 111 height 64
click at [560, 519] on button "button" at bounding box center [585, 524] width 111 height 64
click at [574, 533] on icon "button" at bounding box center [585, 524] width 30 height 30
drag, startPoint x: 574, startPoint y: 533, endPoint x: 550, endPoint y: 519, distance: 28.1
click at [550, 519] on button "button" at bounding box center [585, 524] width 111 height 64
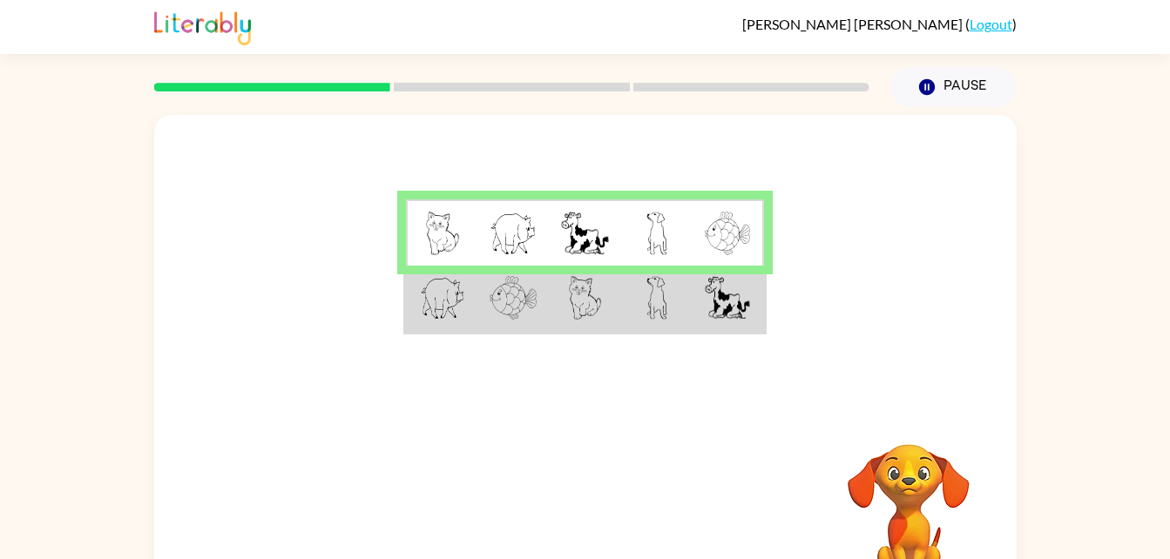
click at [501, 242] on img at bounding box center [513, 234] width 47 height 44
click at [493, 241] on img at bounding box center [513, 234] width 47 height 44
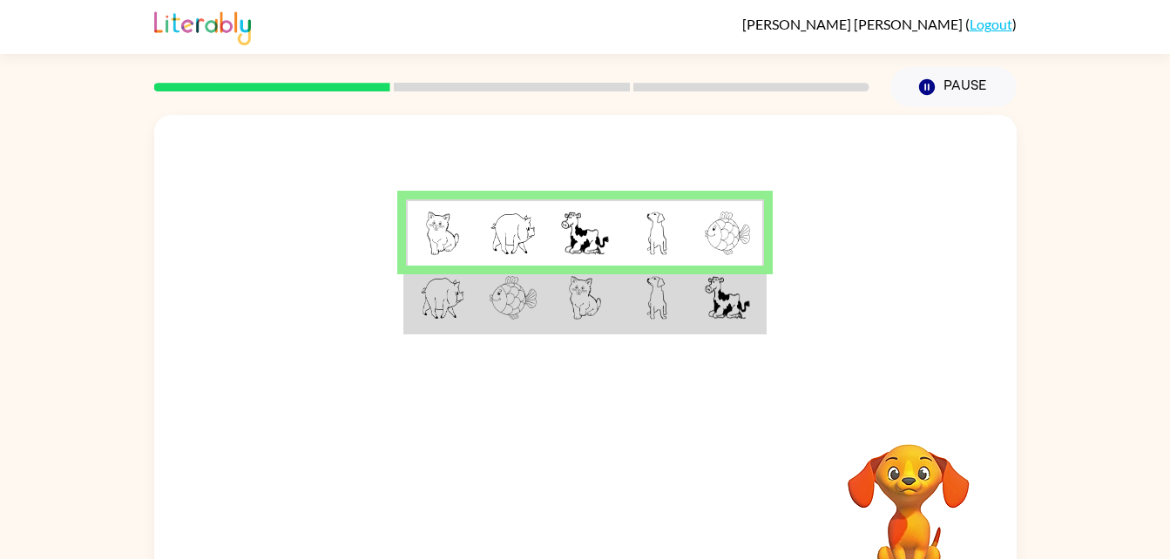
click at [493, 241] on img at bounding box center [513, 234] width 47 height 44
click at [665, 235] on img at bounding box center [656, 234] width 21 height 44
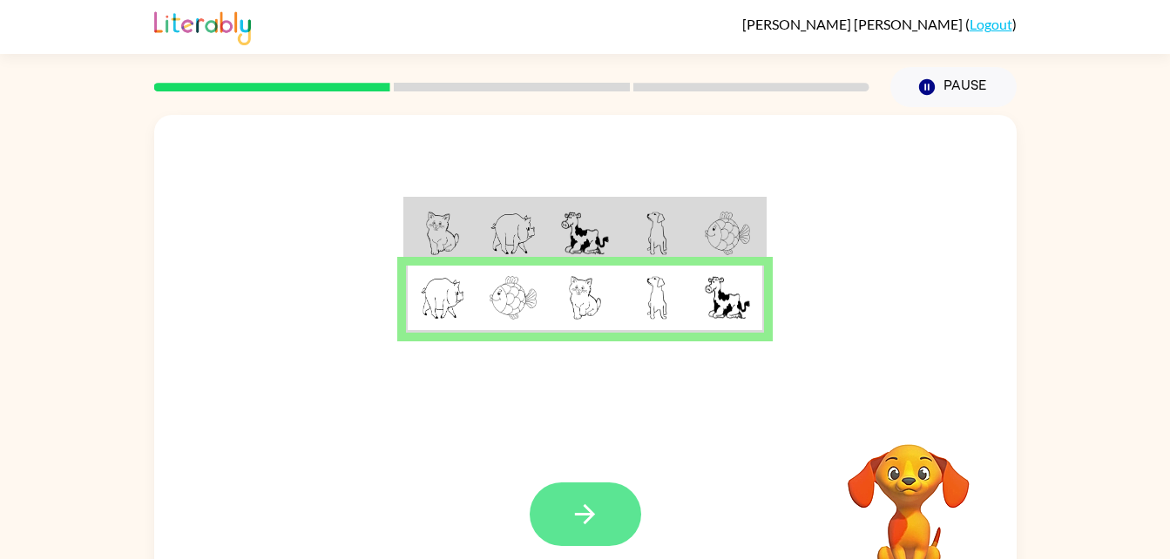
click at [611, 508] on button "button" at bounding box center [585, 515] width 111 height 64
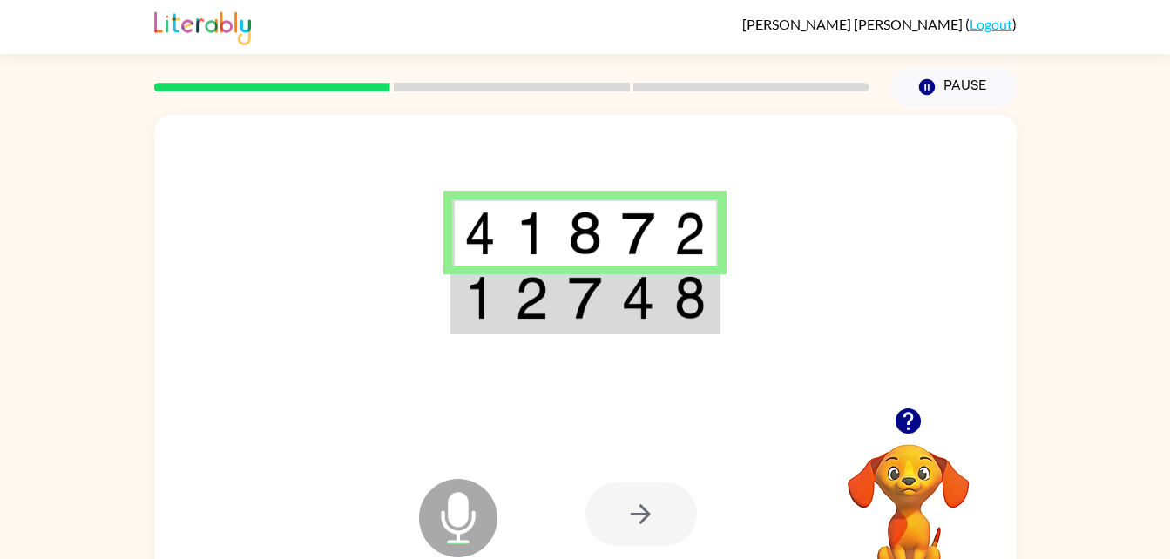
click at [573, 224] on img at bounding box center [584, 234] width 33 height 44
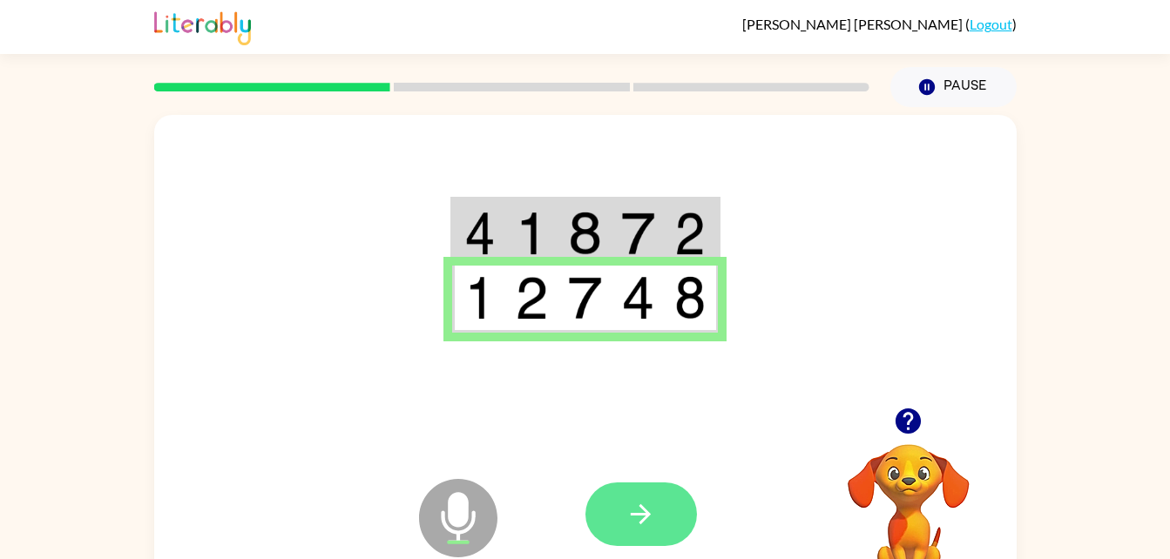
click at [653, 517] on icon "button" at bounding box center [640, 514] width 30 height 30
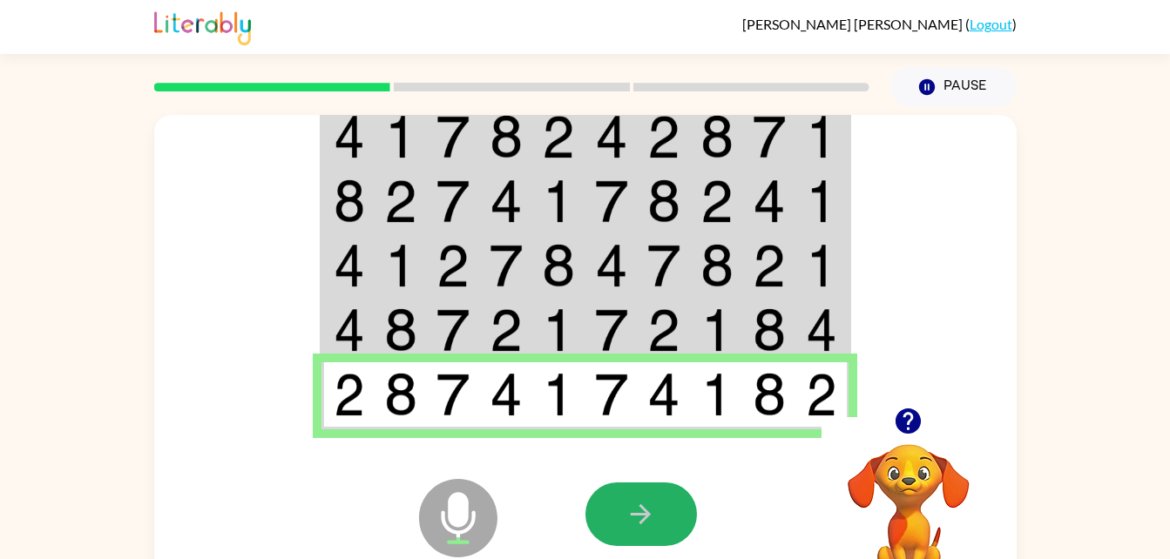
click at [652, 513] on icon "button" at bounding box center [640, 514] width 30 height 30
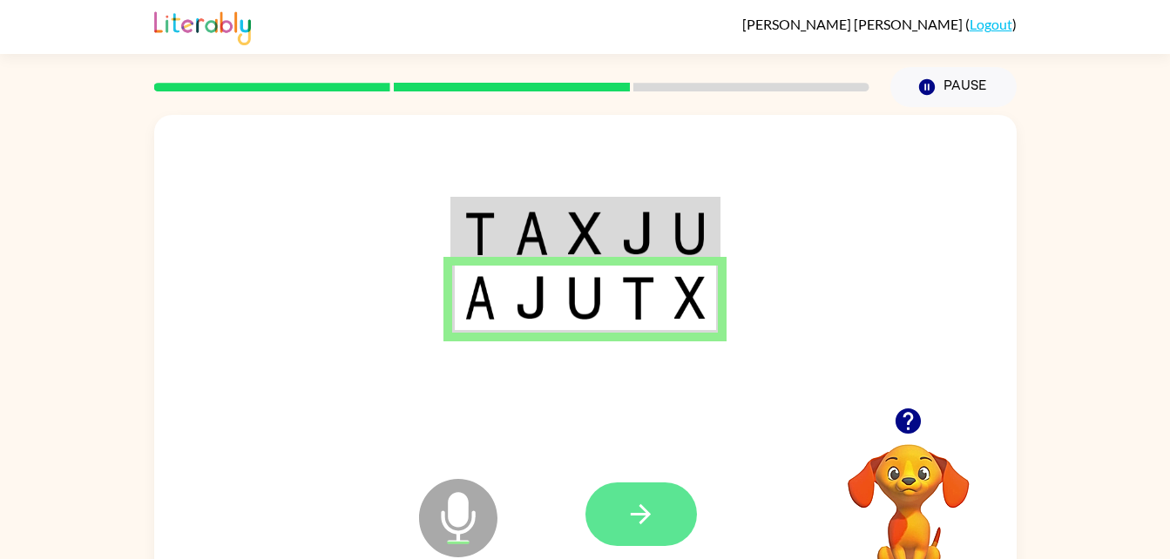
click at [652, 513] on icon "button" at bounding box center [640, 514] width 30 height 30
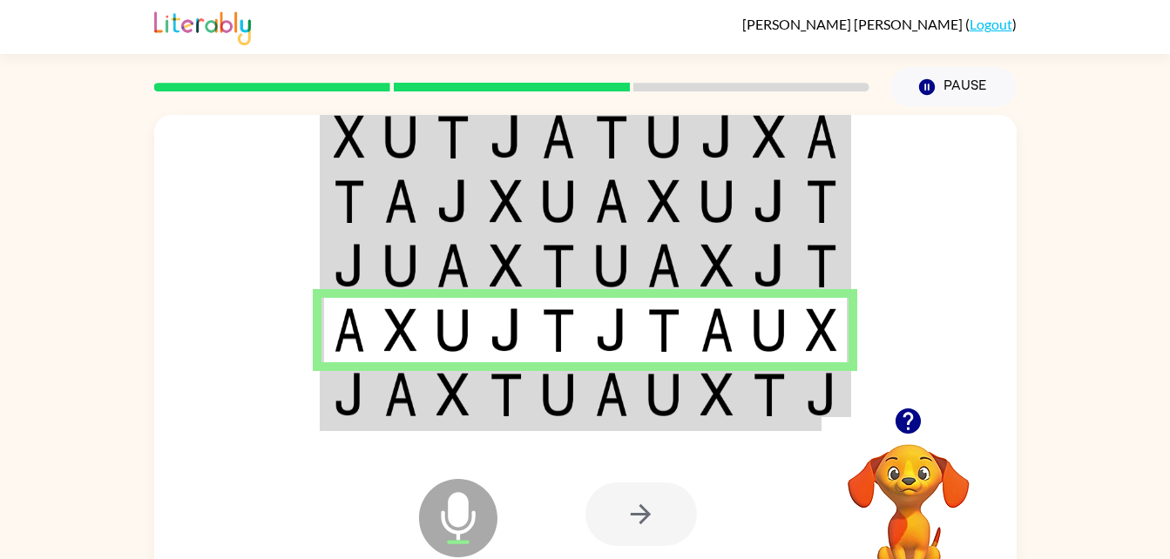
click at [533, 375] on td at bounding box center [558, 395] width 53 height 67
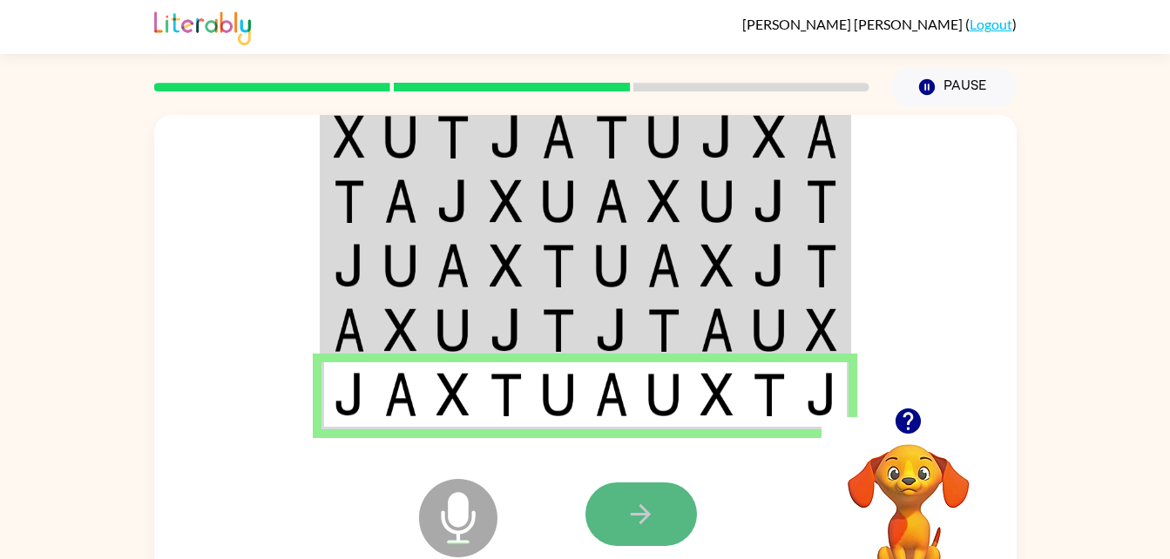
click at [644, 493] on button "button" at bounding box center [640, 515] width 111 height 64
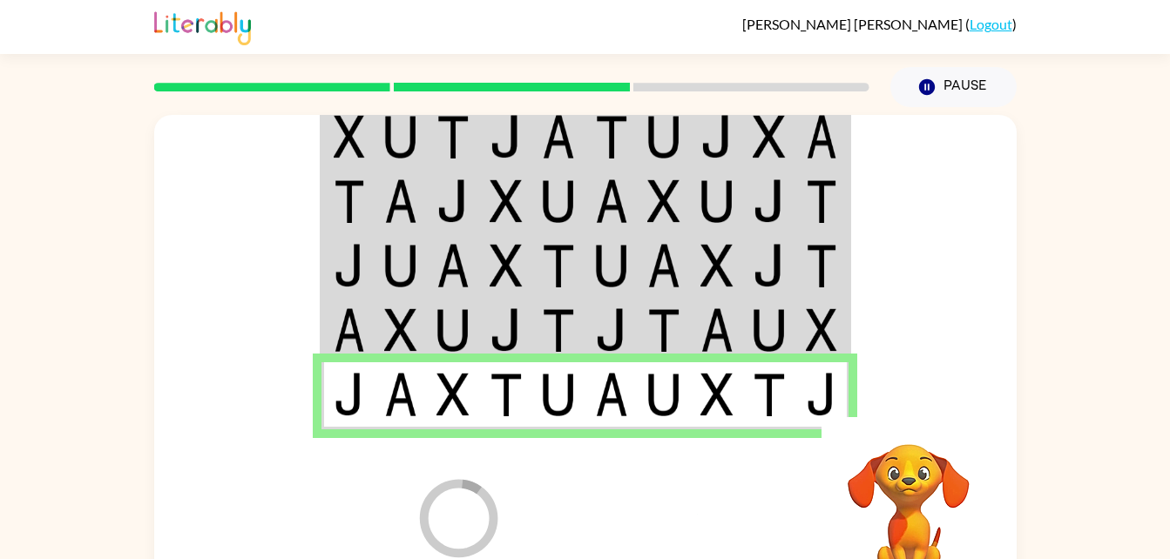
click at [644, 493] on div at bounding box center [713, 514] width 257 height 196
